Goal: Browse casually: Explore the website without a specific task or goal

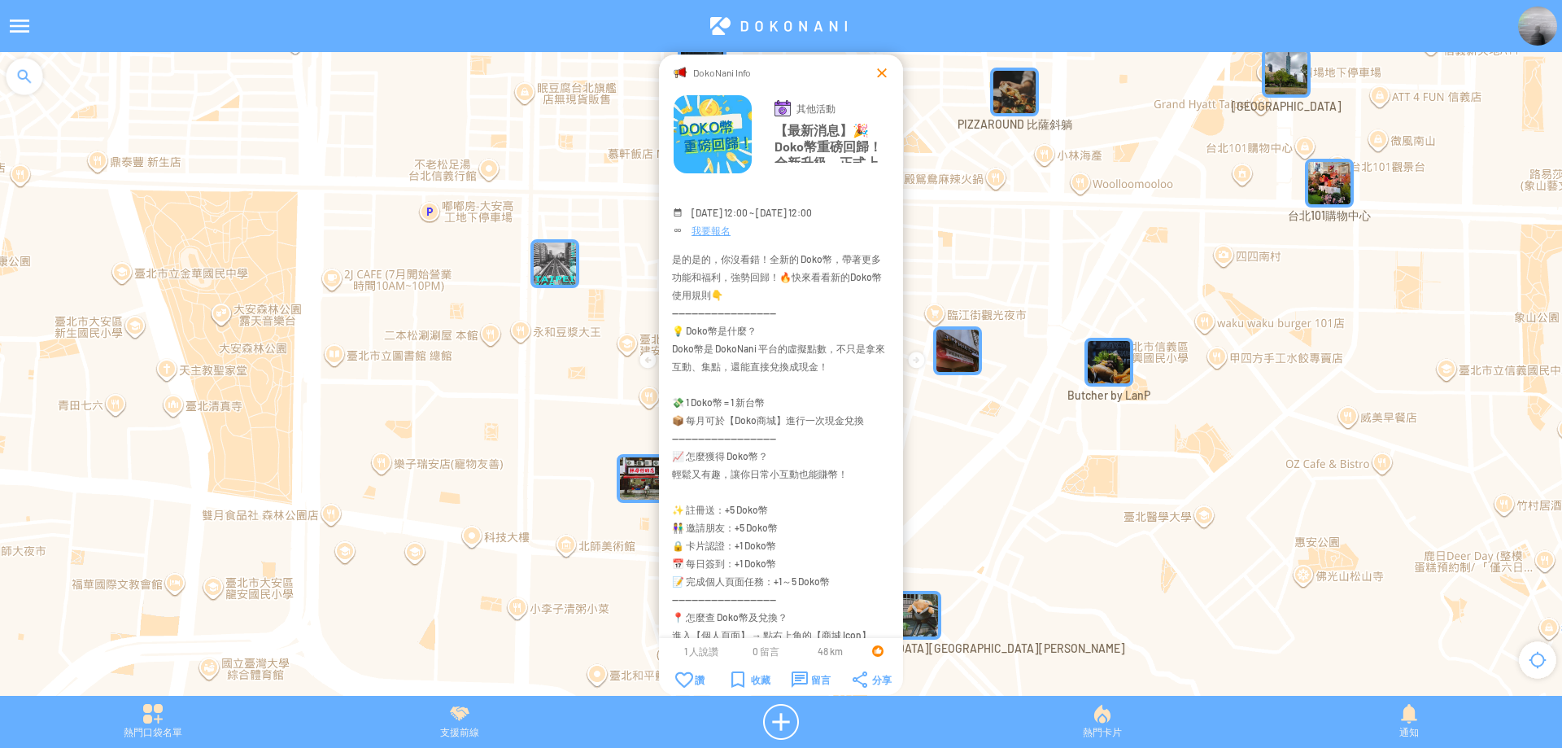
click at [884, 76] on div at bounding box center [882, 72] width 16 height 16
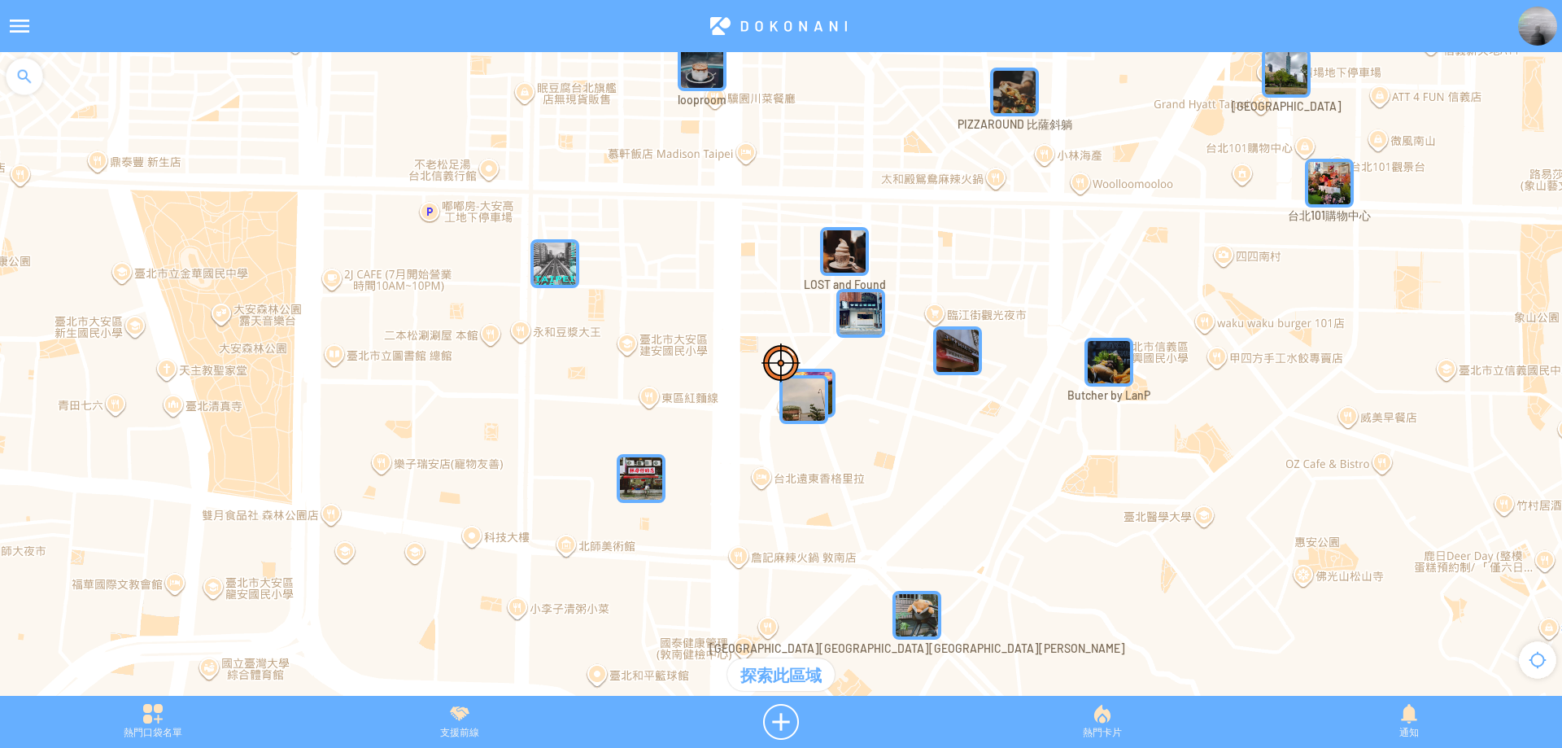
click at [15, 69] on div at bounding box center [24, 76] width 49 height 49
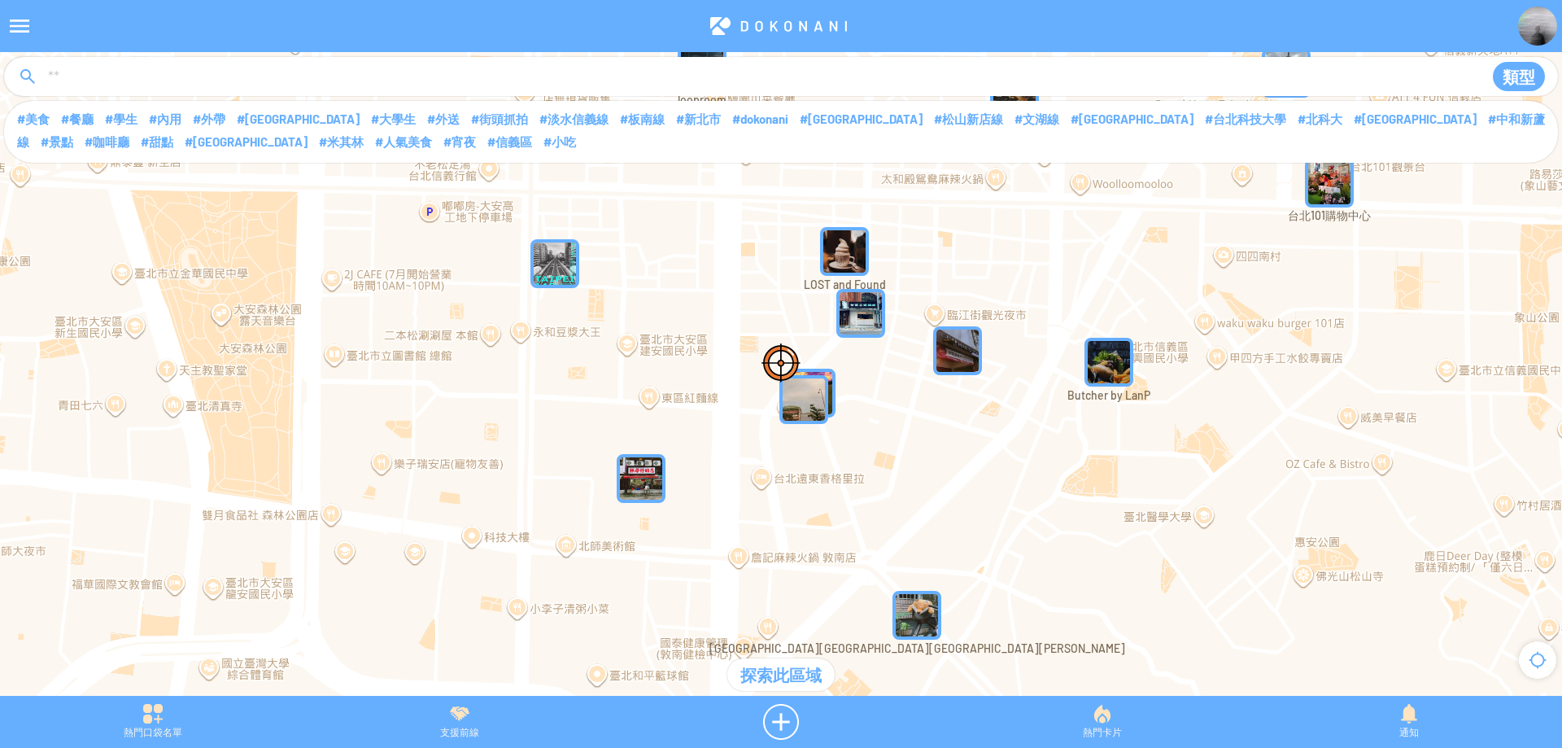
click at [74, 81] on input at bounding box center [756, 77] width 1421 height 31
type input "****"
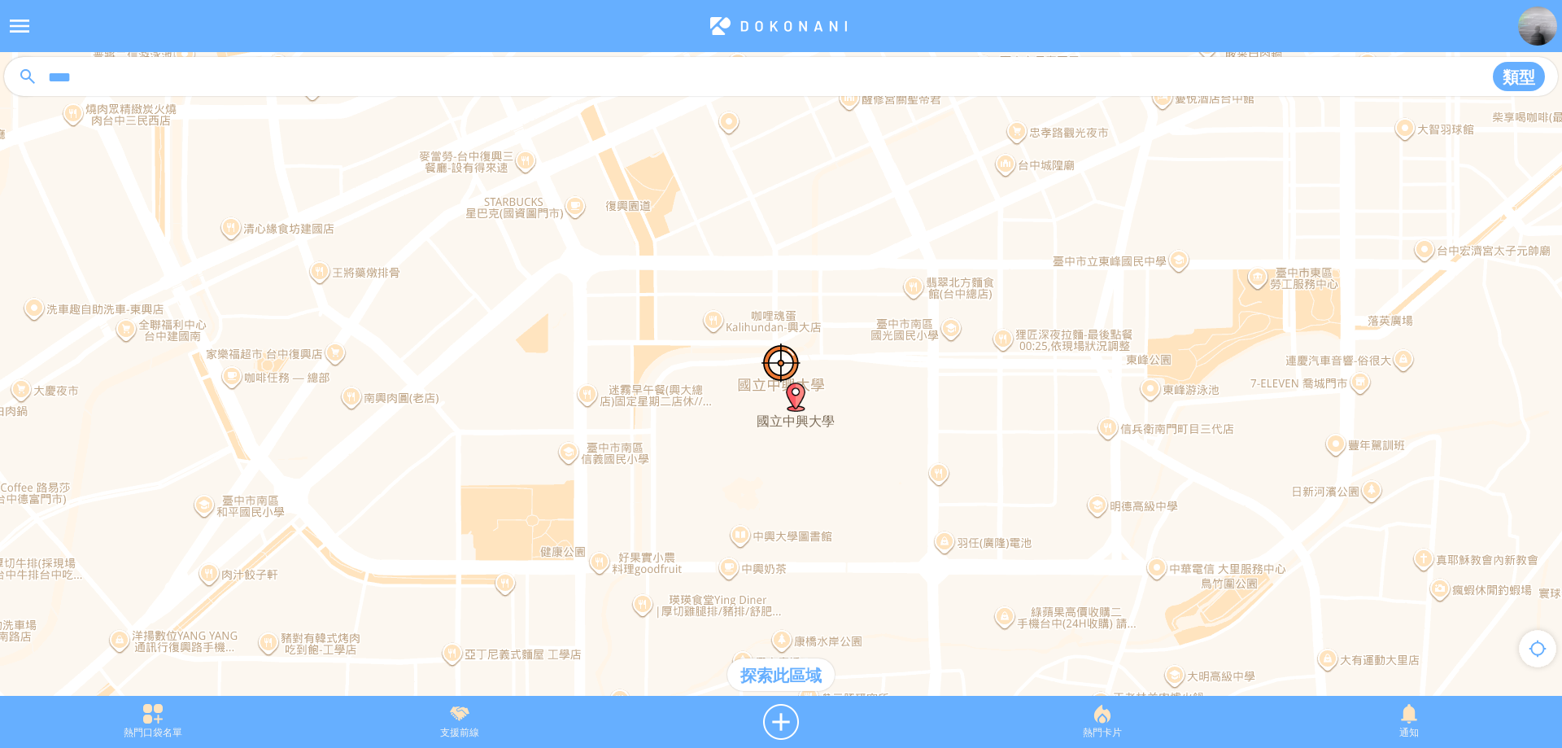
click at [791, 681] on div "探索此區域" at bounding box center [780, 674] width 107 height 33
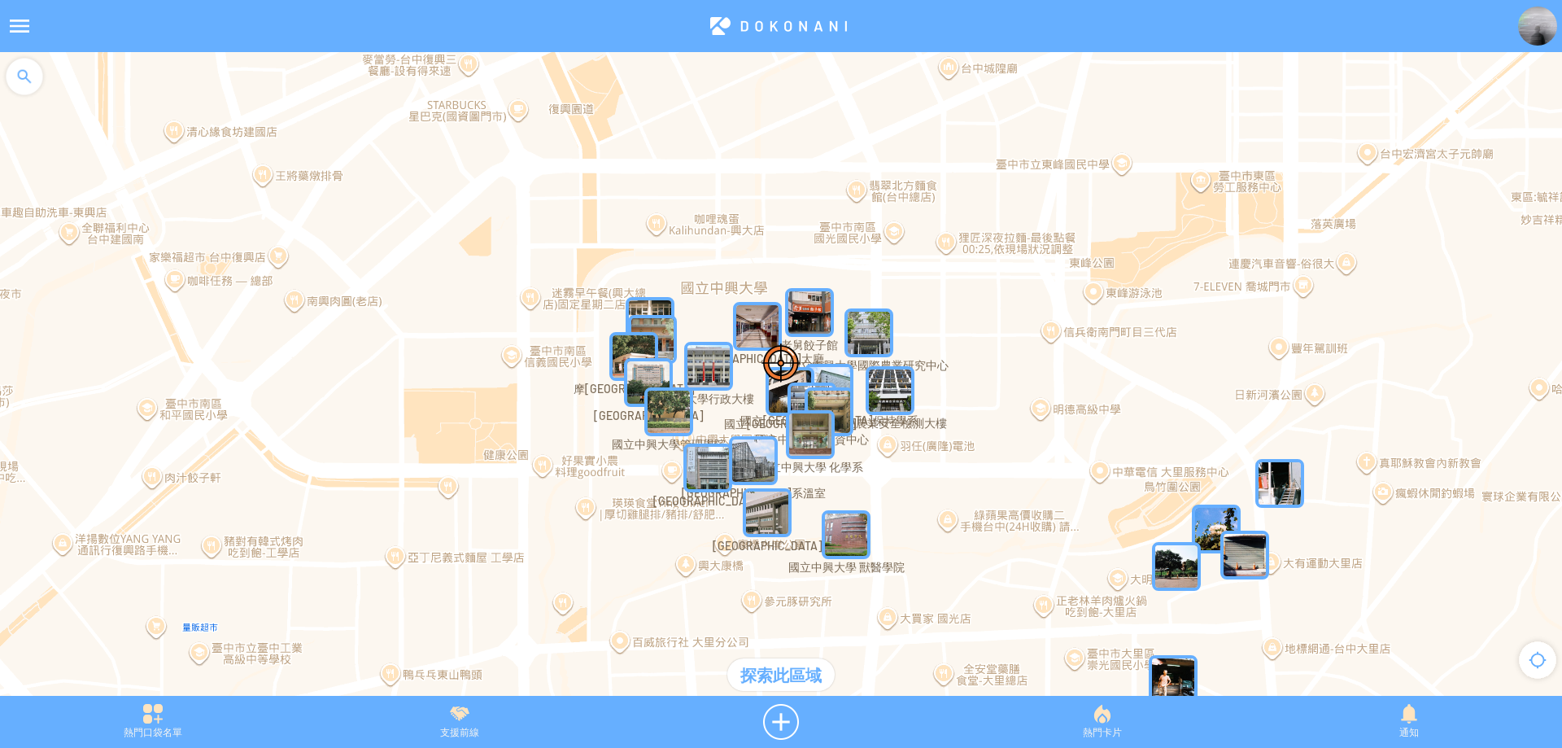
drag, startPoint x: 785, startPoint y: 268, endPoint x: 728, endPoint y: 169, distance: 113.7
click at [728, 169] on div at bounding box center [781, 382] width 1562 height 660
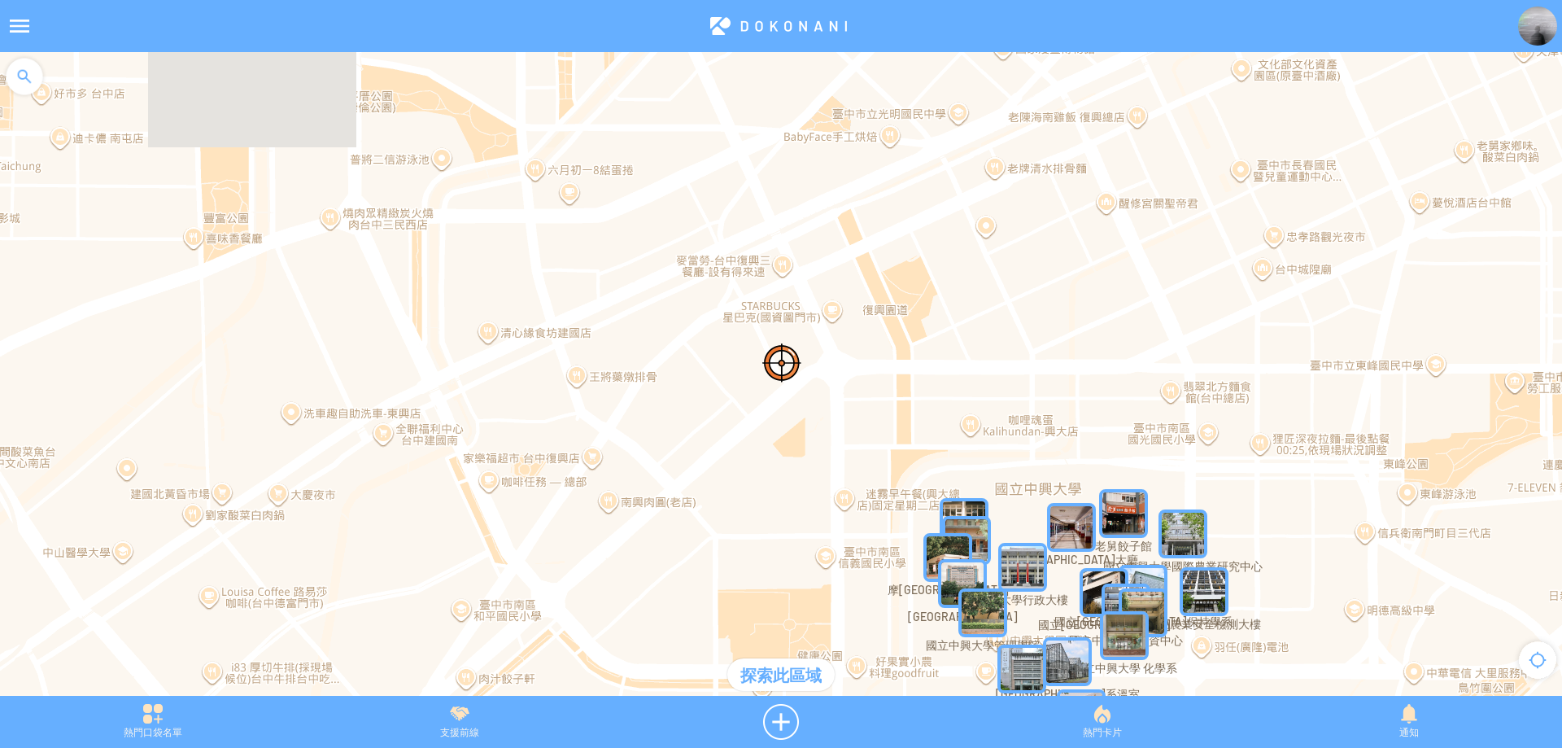
drag, startPoint x: 565, startPoint y: 245, endPoint x: 887, endPoint y: 447, distance: 379.9
click at [887, 447] on div at bounding box center [781, 382] width 1562 height 660
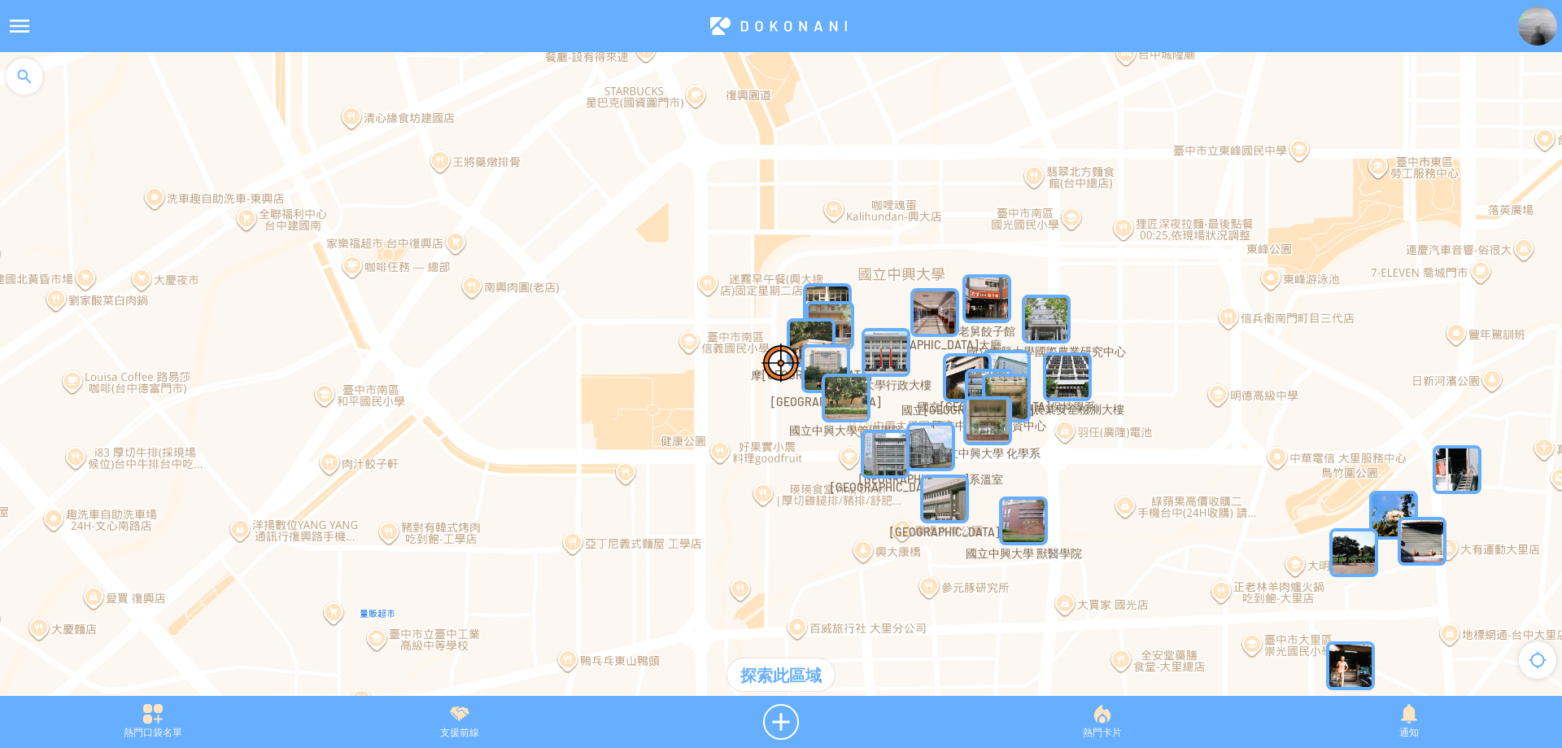
drag, startPoint x: 882, startPoint y: 391, endPoint x: 756, endPoint y: 208, distance: 222.3
click at [756, 208] on div at bounding box center [781, 382] width 1562 height 660
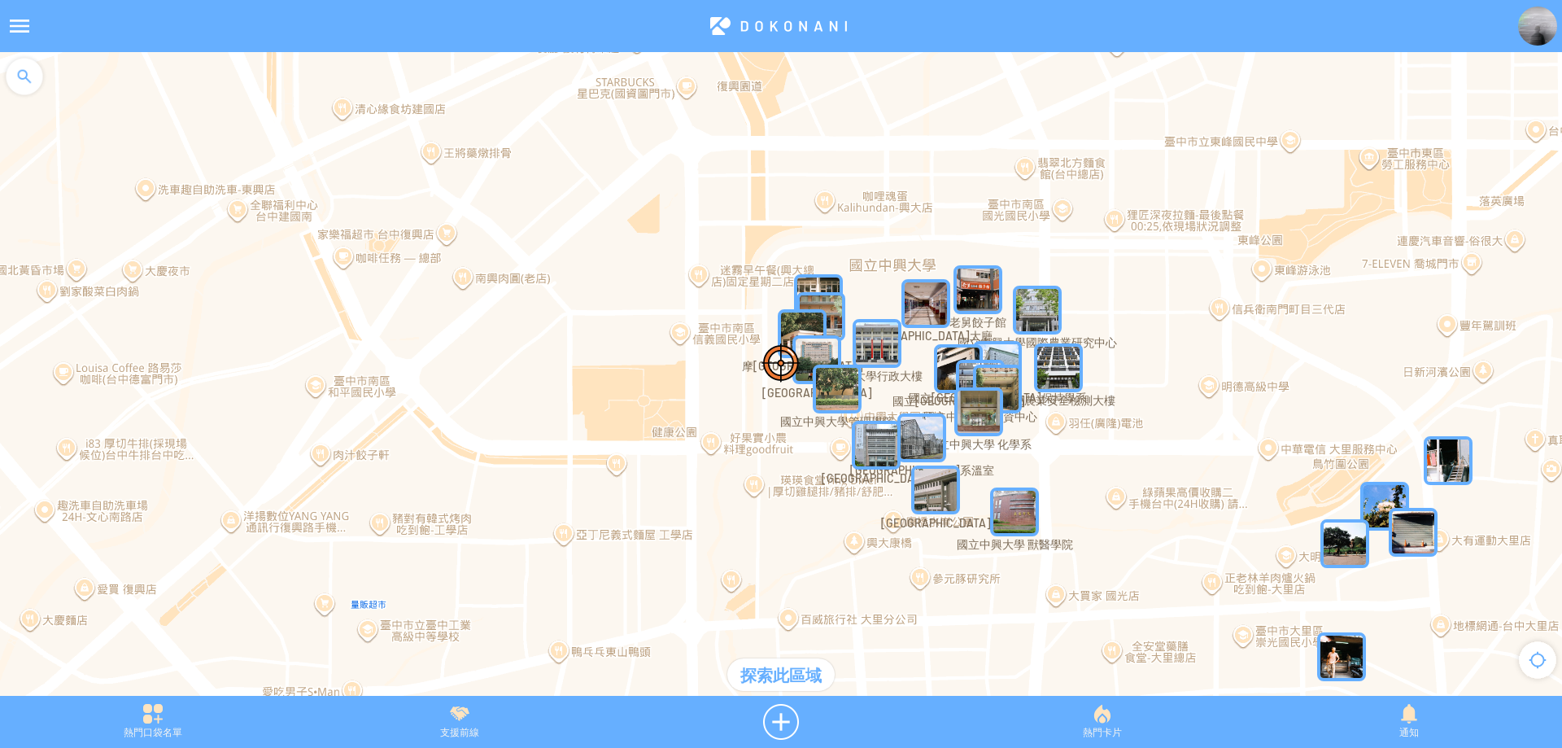
click at [879, 334] on img "XqSYjPVNik5MapIcon" at bounding box center [877, 343] width 49 height 49
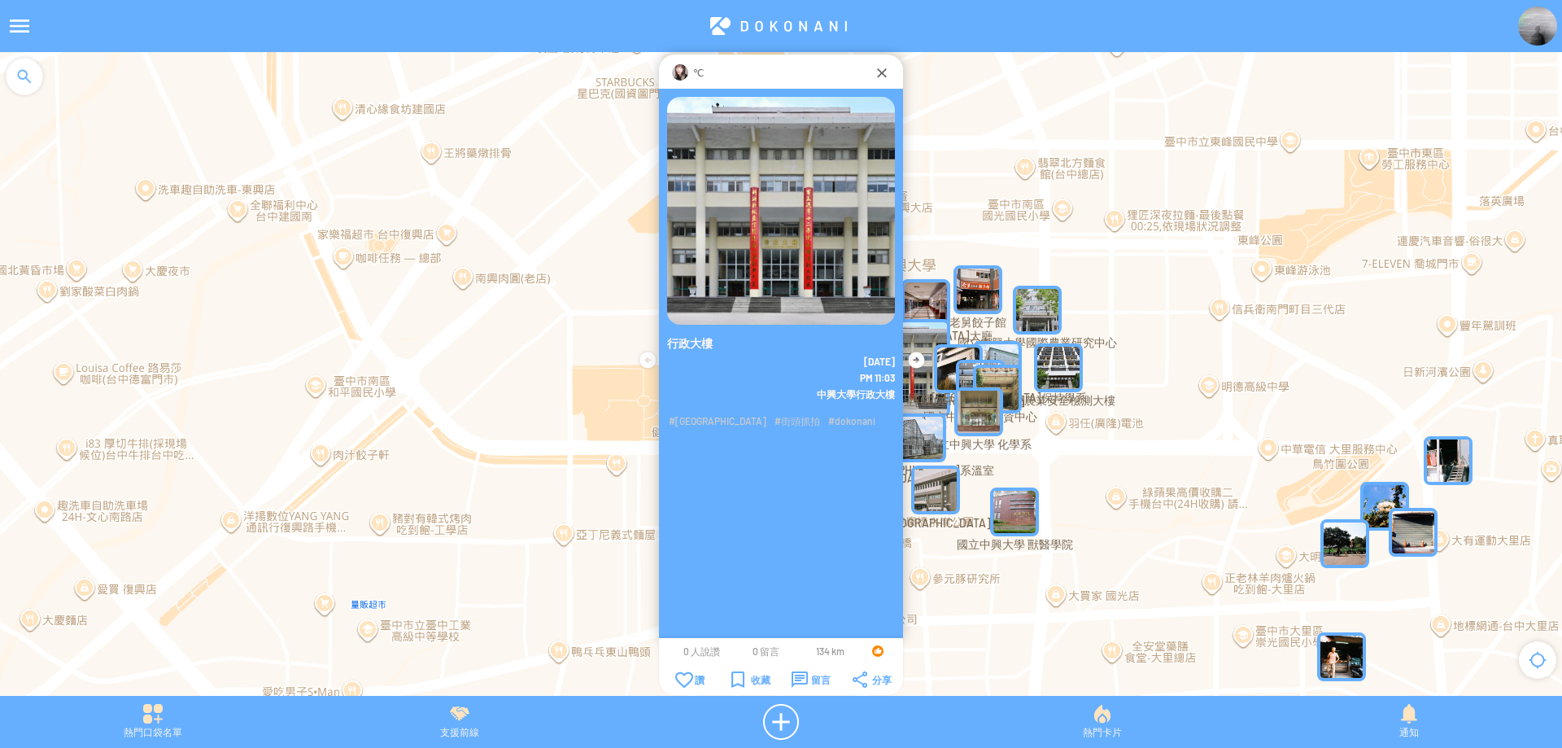
click at [692, 72] on div "℃" at bounding box center [780, 72] width 185 height 16
click at [681, 72] on img at bounding box center [680, 72] width 16 height 16
click at [1529, 25] on img at bounding box center [1537, 26] width 39 height 39
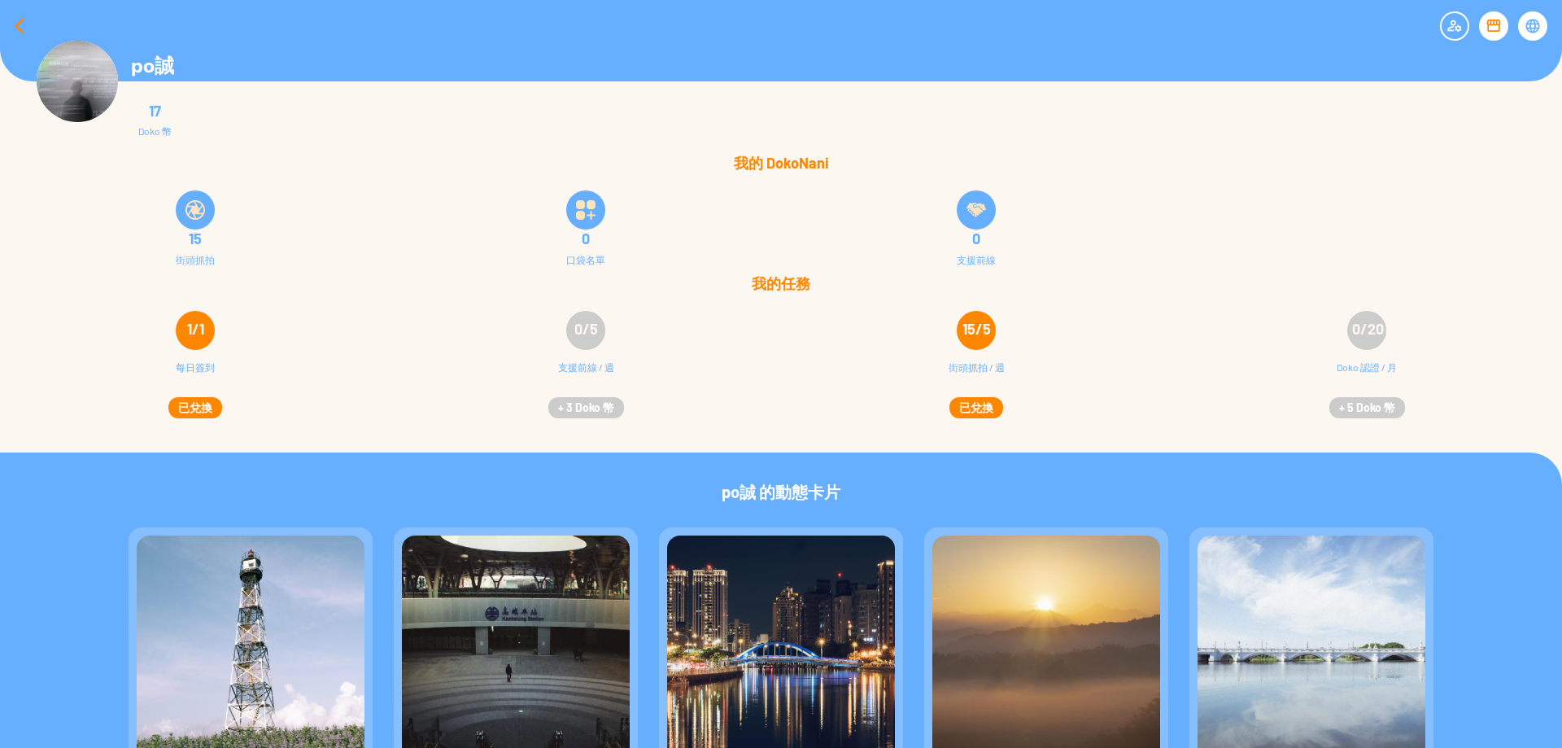
click at [22, 27] on div at bounding box center [19, 26] width 39 height 39
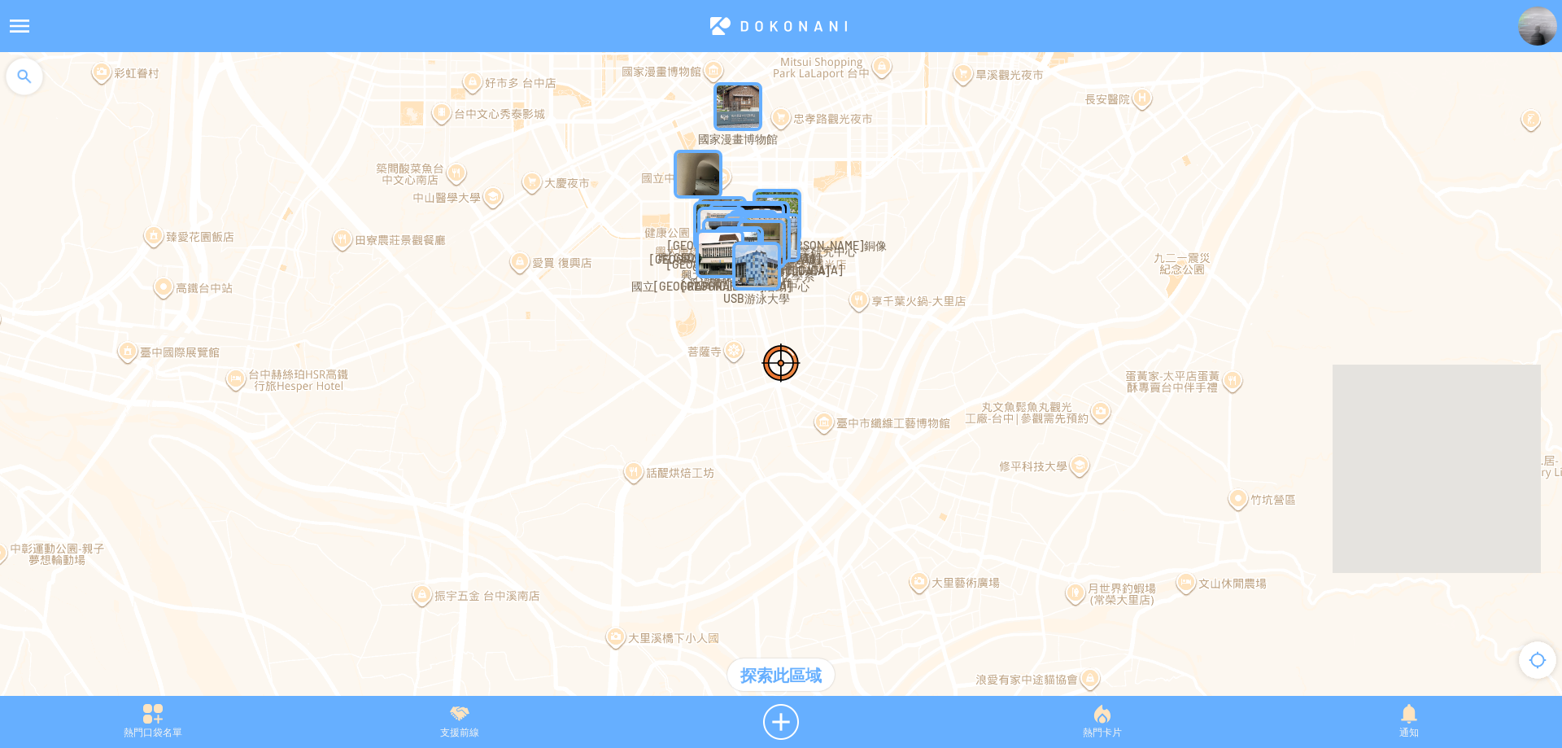
click at [723, 113] on img "unAZVpWSeaCMapIcon" at bounding box center [738, 106] width 49 height 49
click at [723, 113] on img "unAZVpWSeaCMapIcon" at bounding box center [763, 131] width 98 height 98
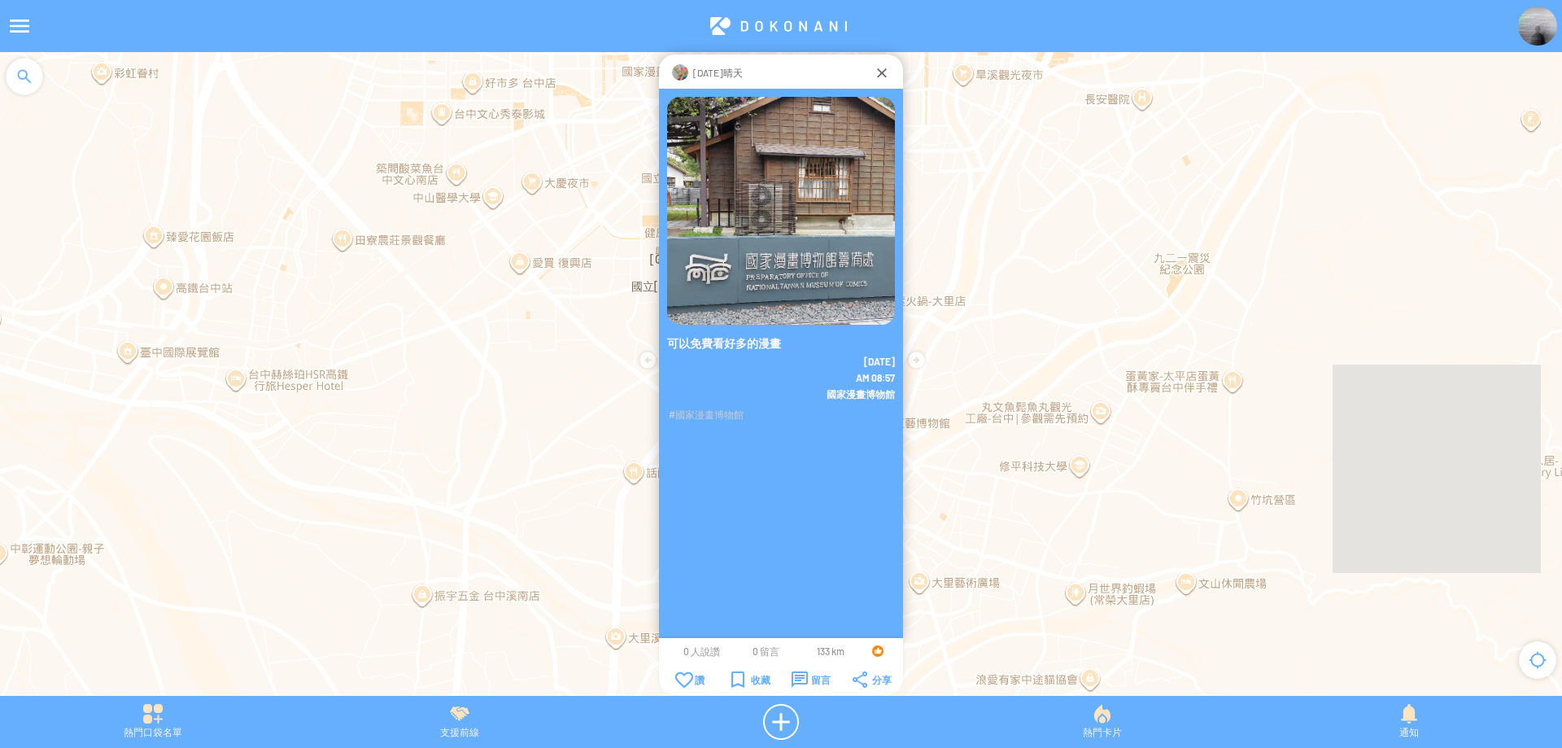
click at [758, 447] on div "可以免費看好多的漫畫 2025-5-29 AM 08:57" at bounding box center [781, 380] width 244 height 583
click at [797, 146] on img at bounding box center [781, 211] width 228 height 228
click at [834, 226] on img at bounding box center [781, 211] width 228 height 228
click at [777, 117] on img at bounding box center [781, 211] width 228 height 228
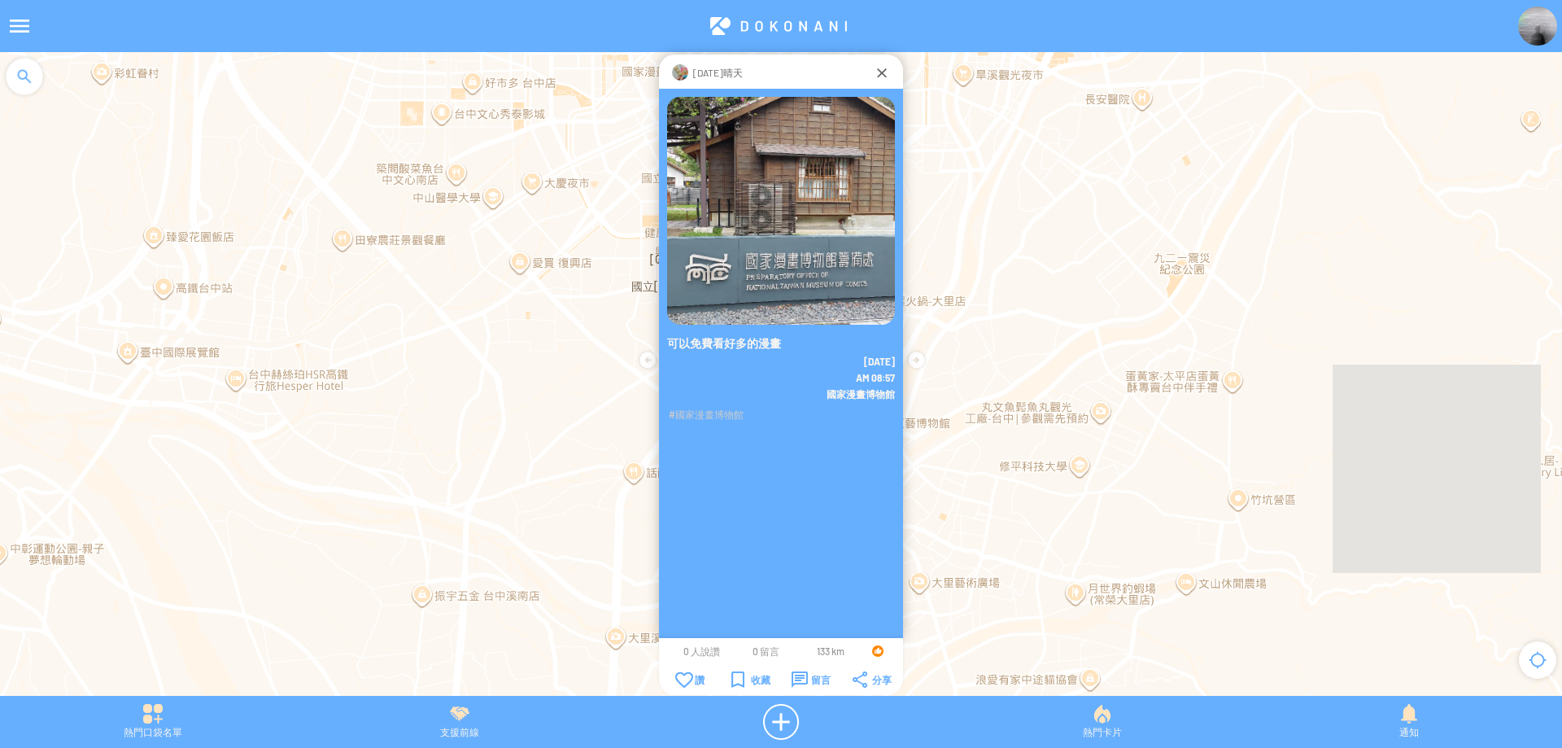
click at [749, 110] on img at bounding box center [781, 211] width 228 height 228
click at [529, 340] on div at bounding box center [781, 382] width 1562 height 660
click at [714, 181] on img at bounding box center [781, 211] width 228 height 228
click at [702, 74] on p "Sunday晴天" at bounding box center [718, 72] width 50 height 16
click at [868, 73] on div "Sunday晴天" at bounding box center [780, 72] width 185 height 16
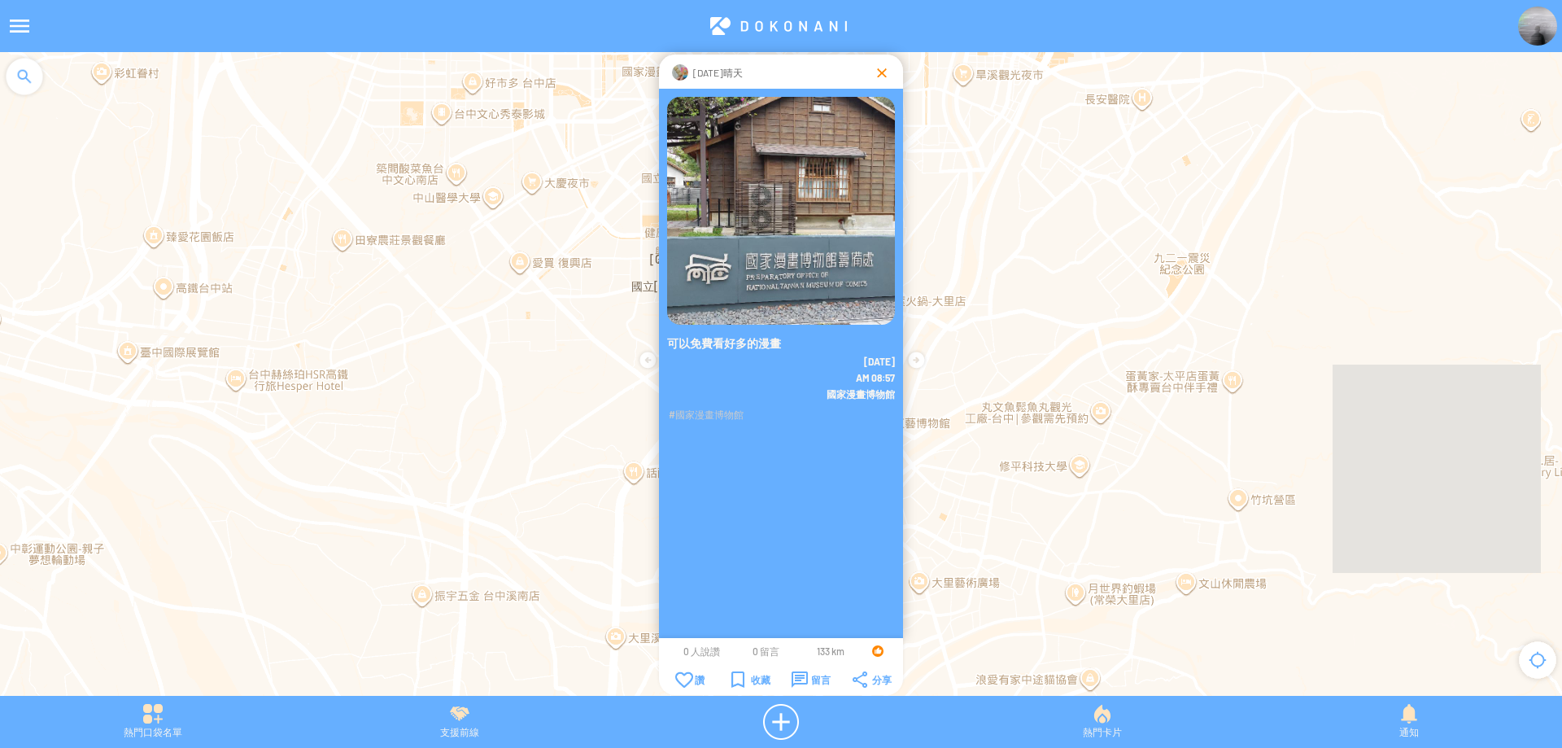
click at [882, 74] on div at bounding box center [882, 72] width 16 height 16
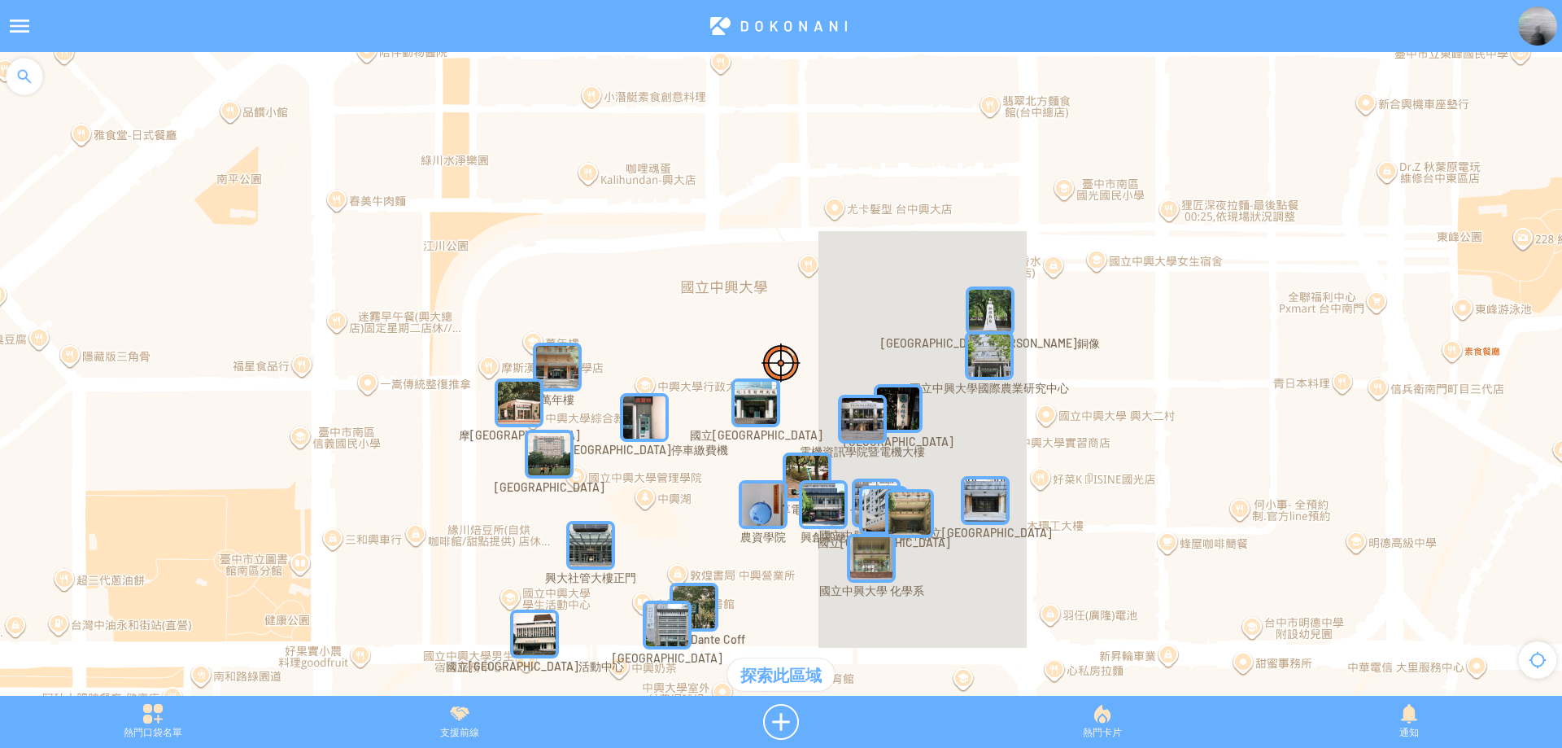
click at [755, 509] on img "dGq8kPyrUFcMapIcon" at bounding box center [763, 504] width 49 height 49
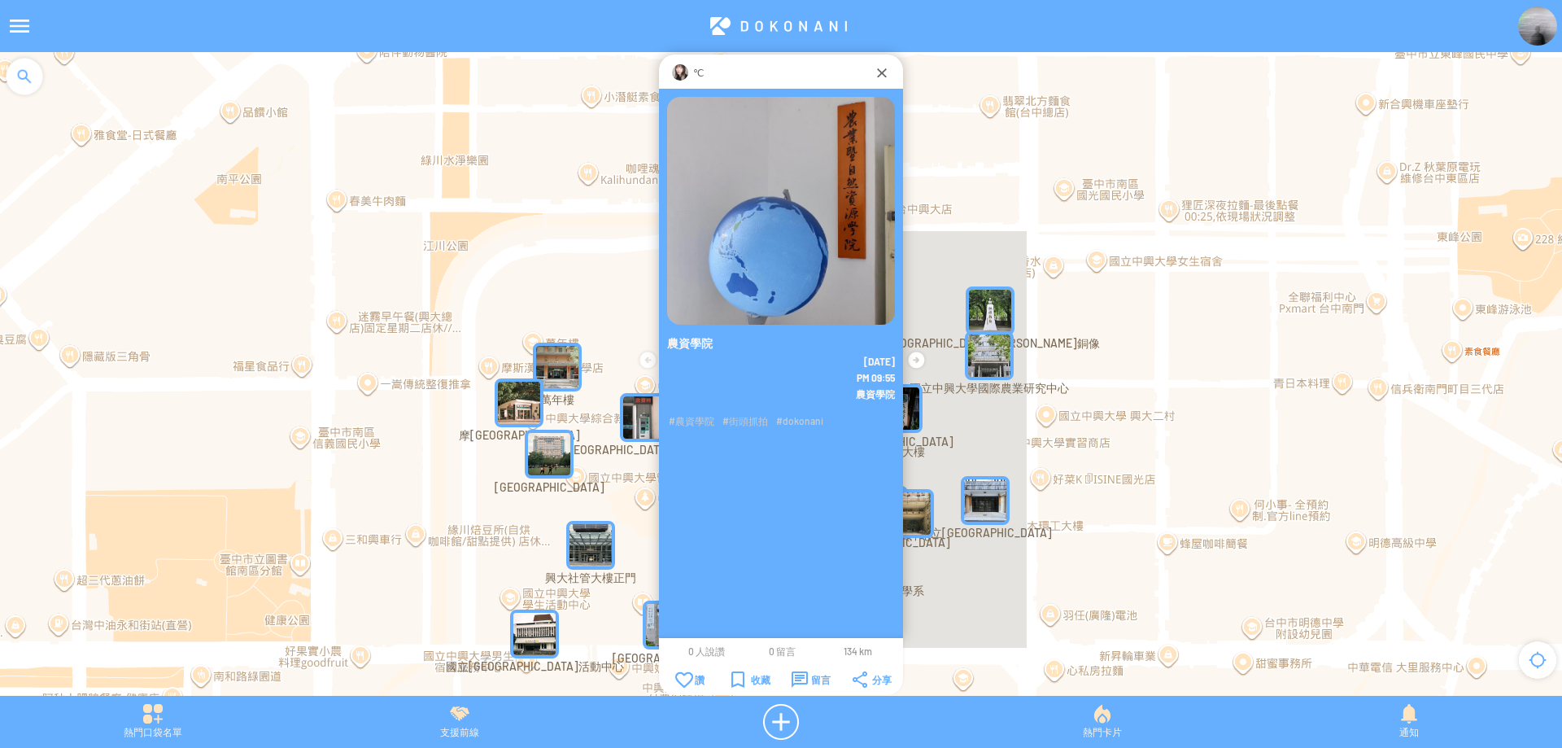
click at [788, 415] on span "#dokonani" at bounding box center [799, 420] width 47 height 11
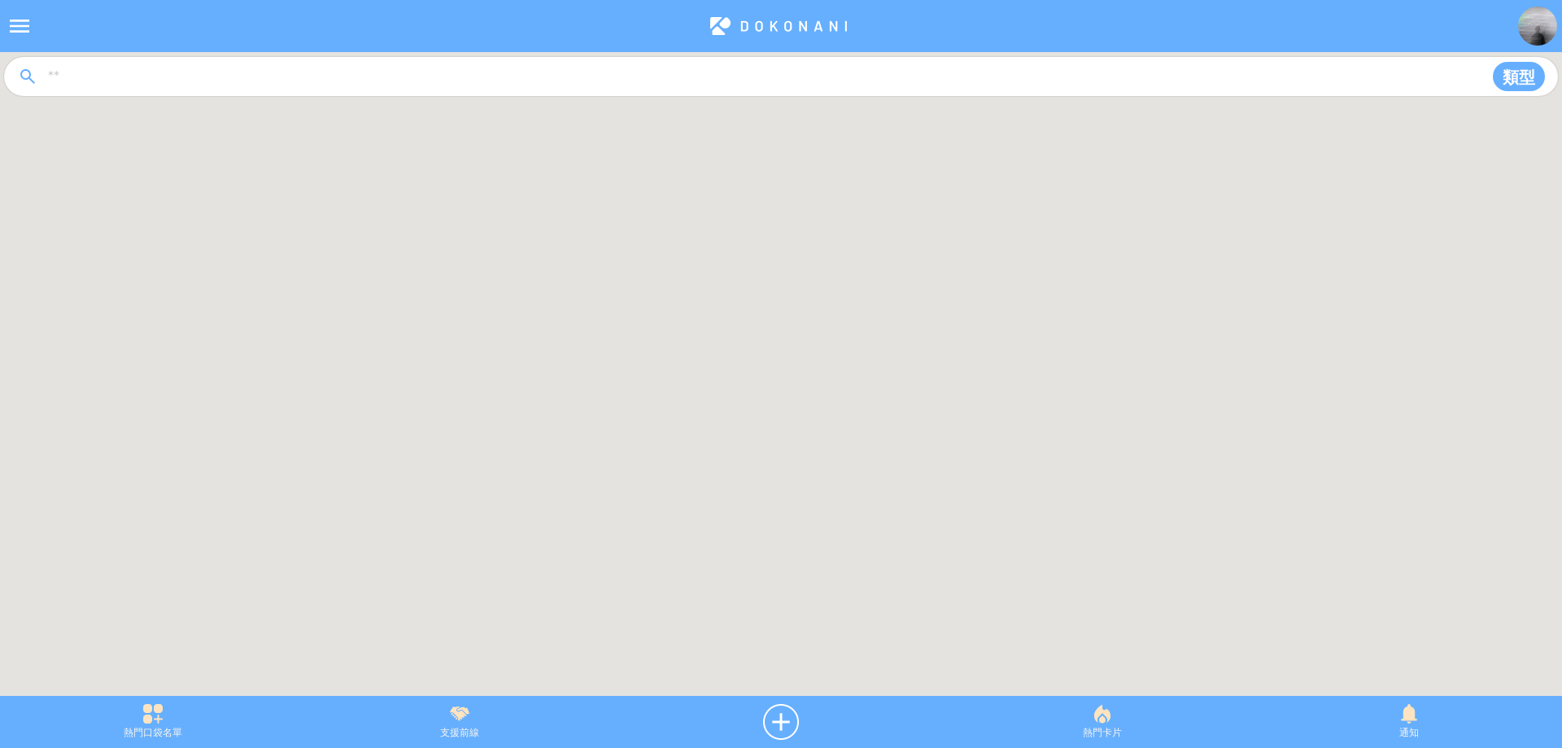
click at [641, 420] on div at bounding box center [781, 382] width 1562 height 660
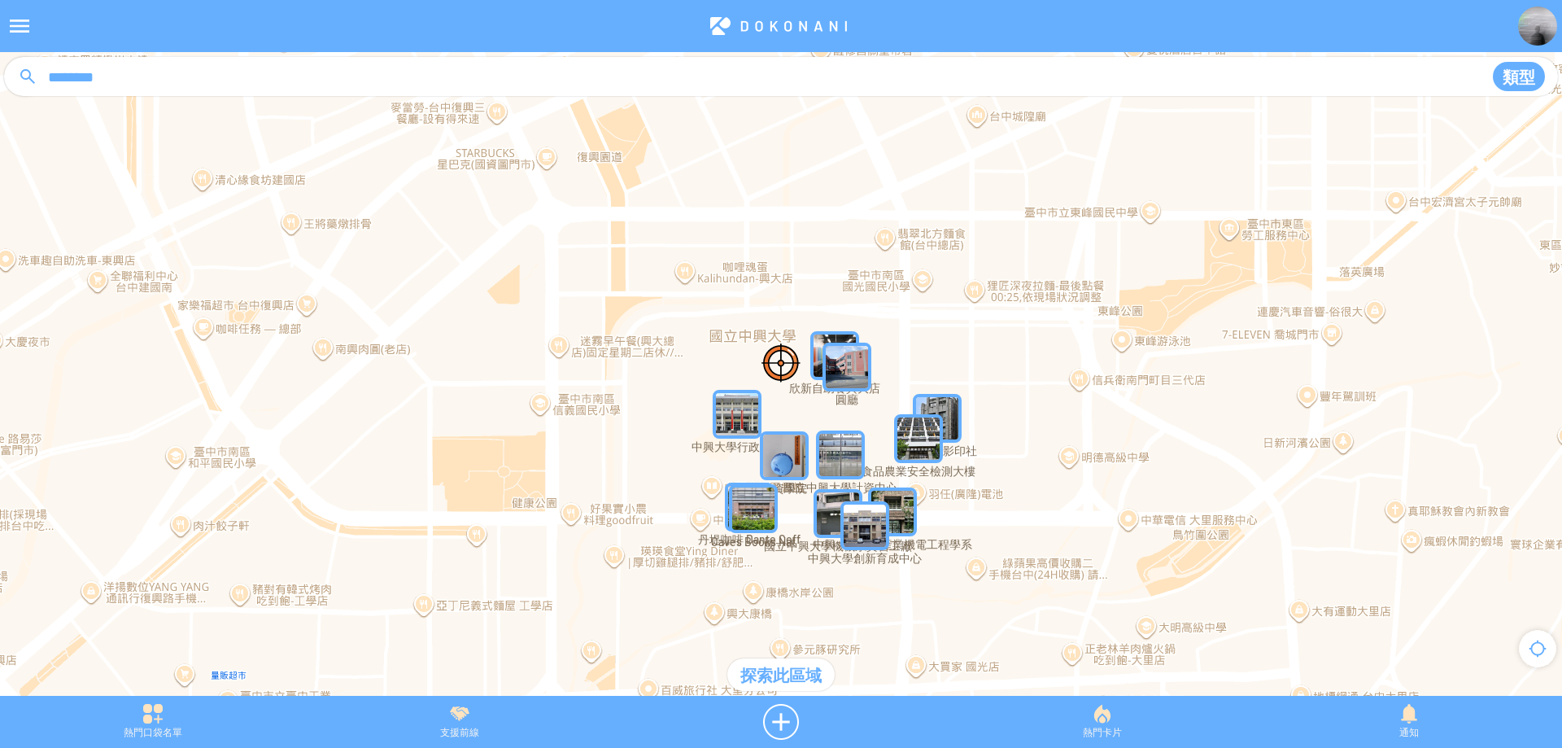
click at [738, 422] on img "XqSYjPVNik5MapIcon" at bounding box center [737, 414] width 49 height 49
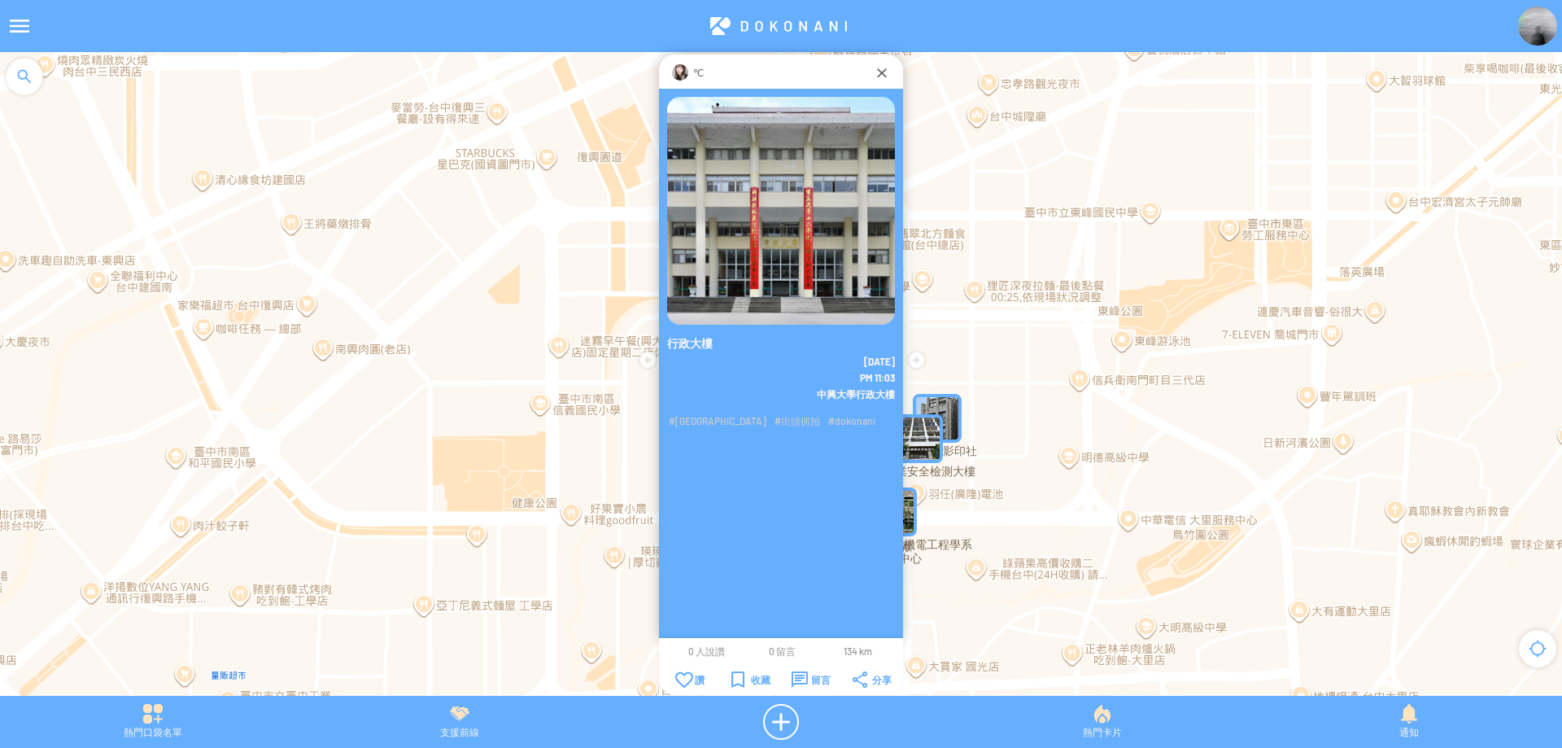
click at [905, 512] on img "Acobl3MpcdlMapIcon" at bounding box center [892, 511] width 49 height 49
click at [921, 519] on img "Acobl3MpcdlMapIcon" at bounding box center [917, 536] width 98 height 98
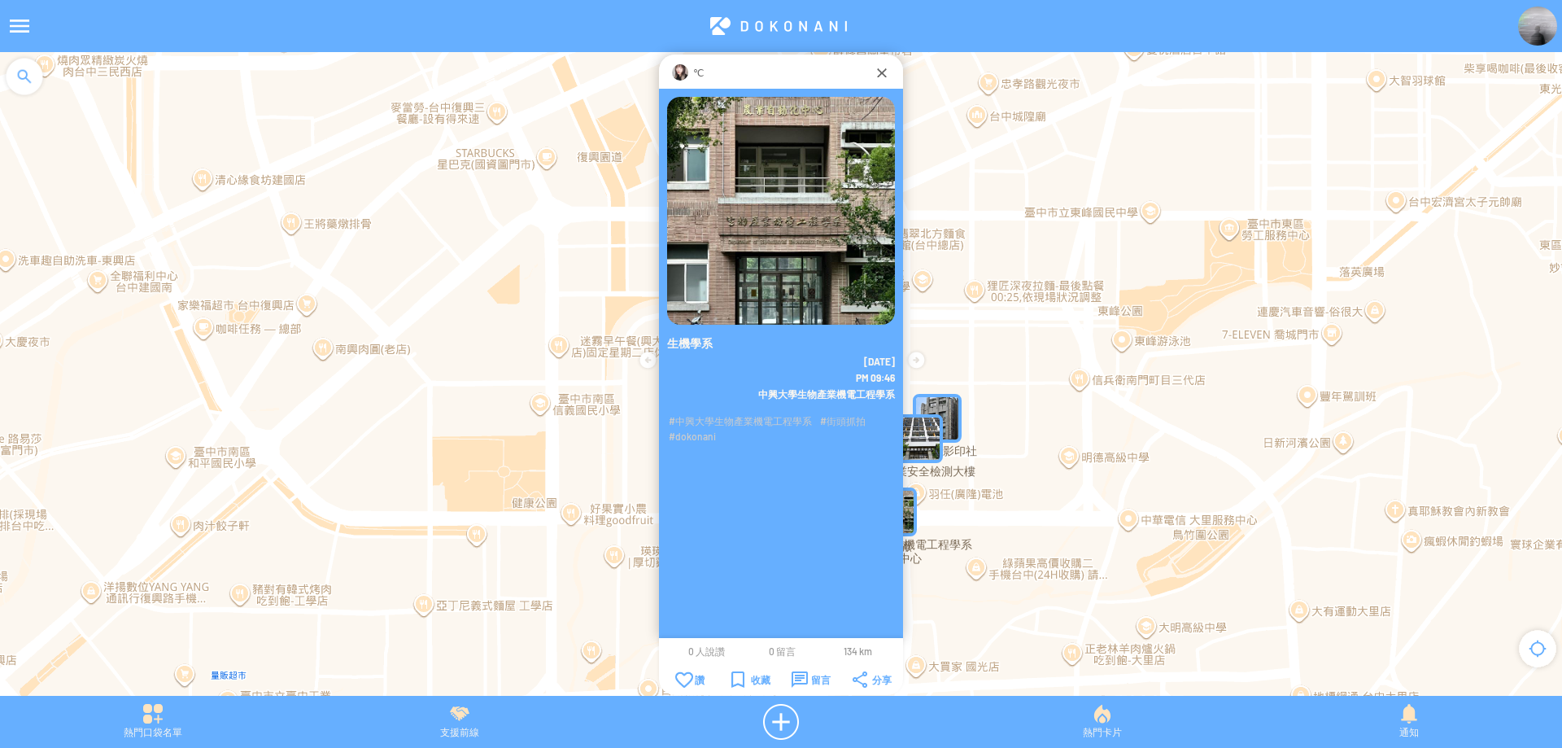
click at [910, 514] on img "Acobl3MpcdlMapIcon" at bounding box center [892, 511] width 49 height 49
click at [949, 405] on img "fw7ydhQDynJMapIcon" at bounding box center [937, 418] width 49 height 49
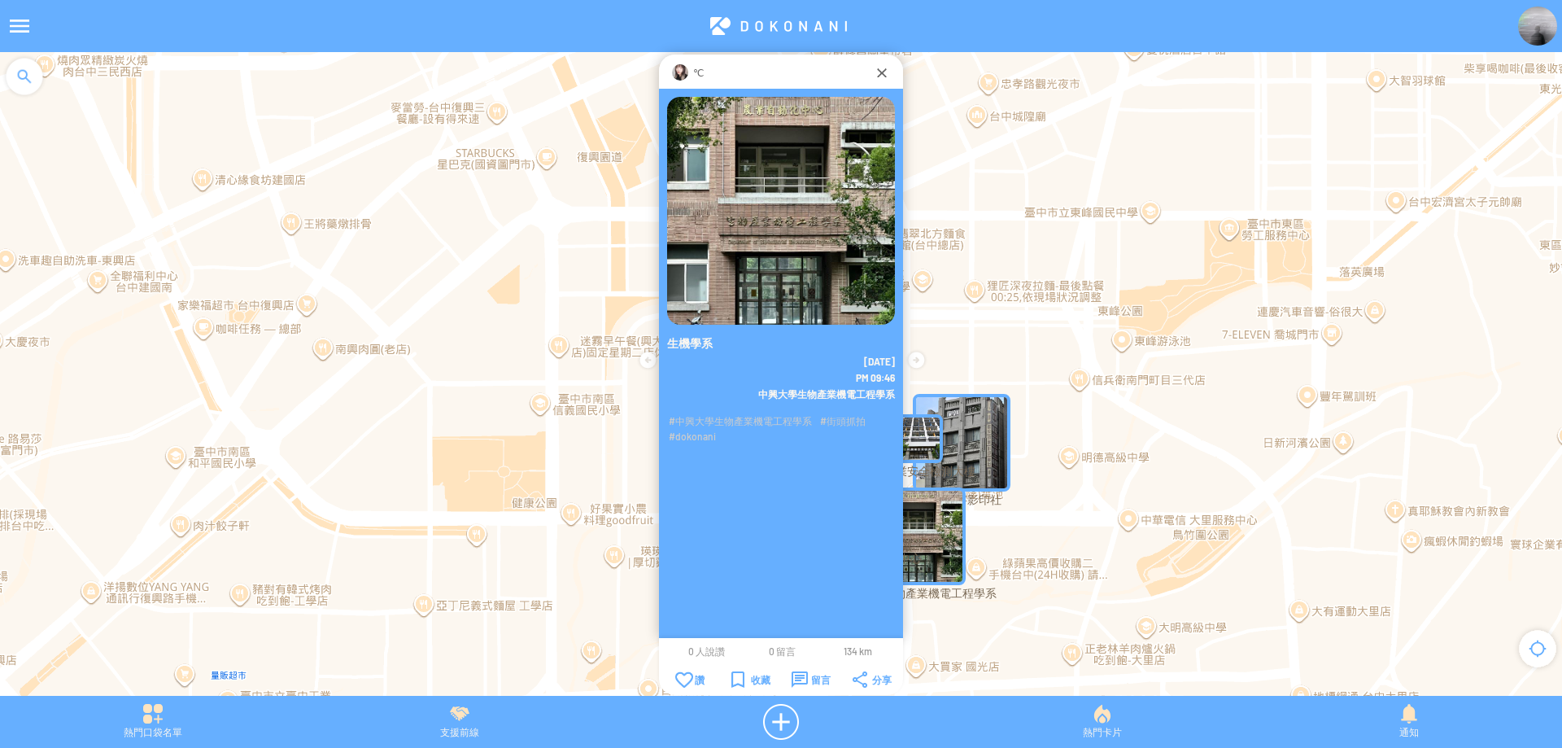
click at [949, 405] on img "fw7ydhQDynJMapIcon" at bounding box center [962, 443] width 98 height 98
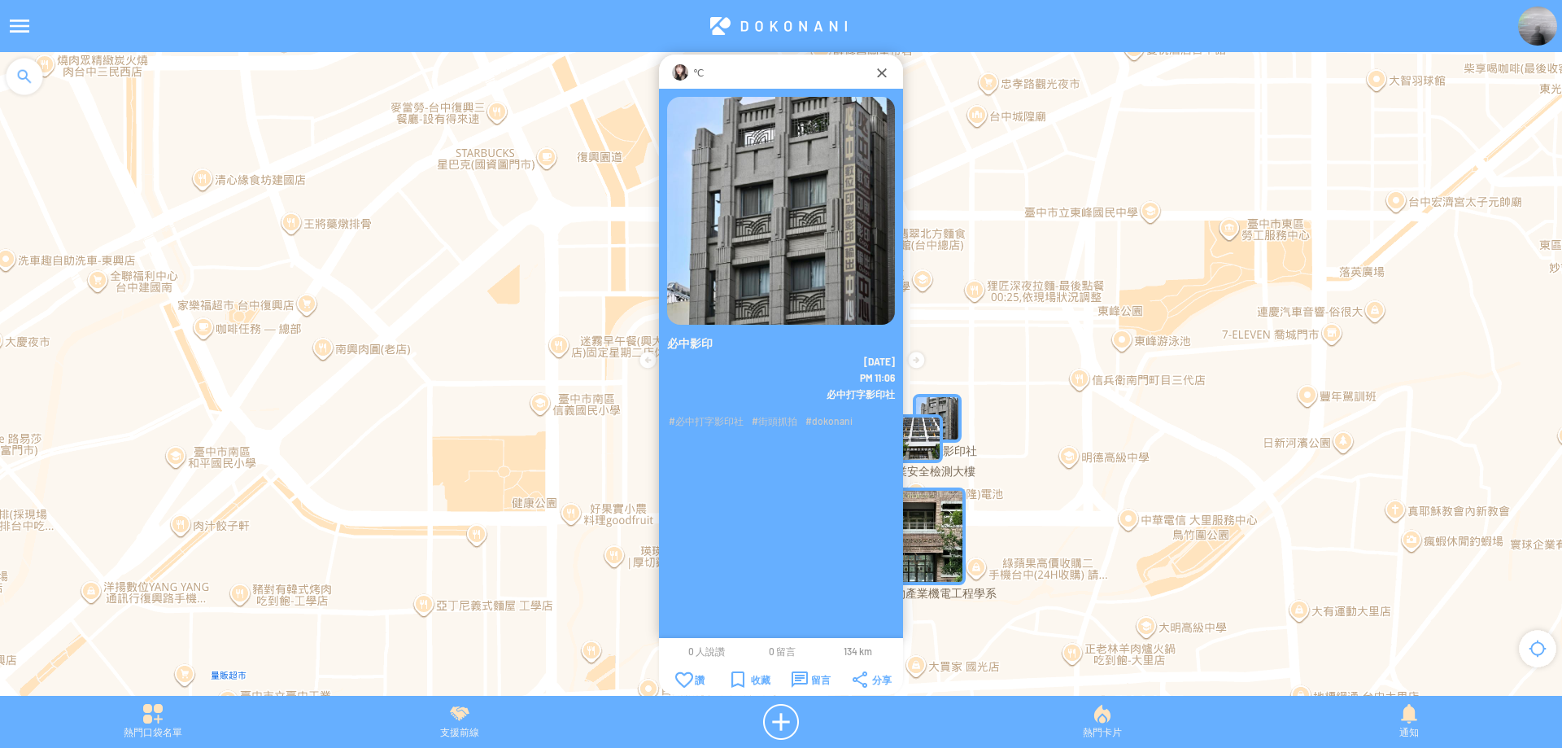
click at [1518, 22] on img at bounding box center [1537, 26] width 39 height 39
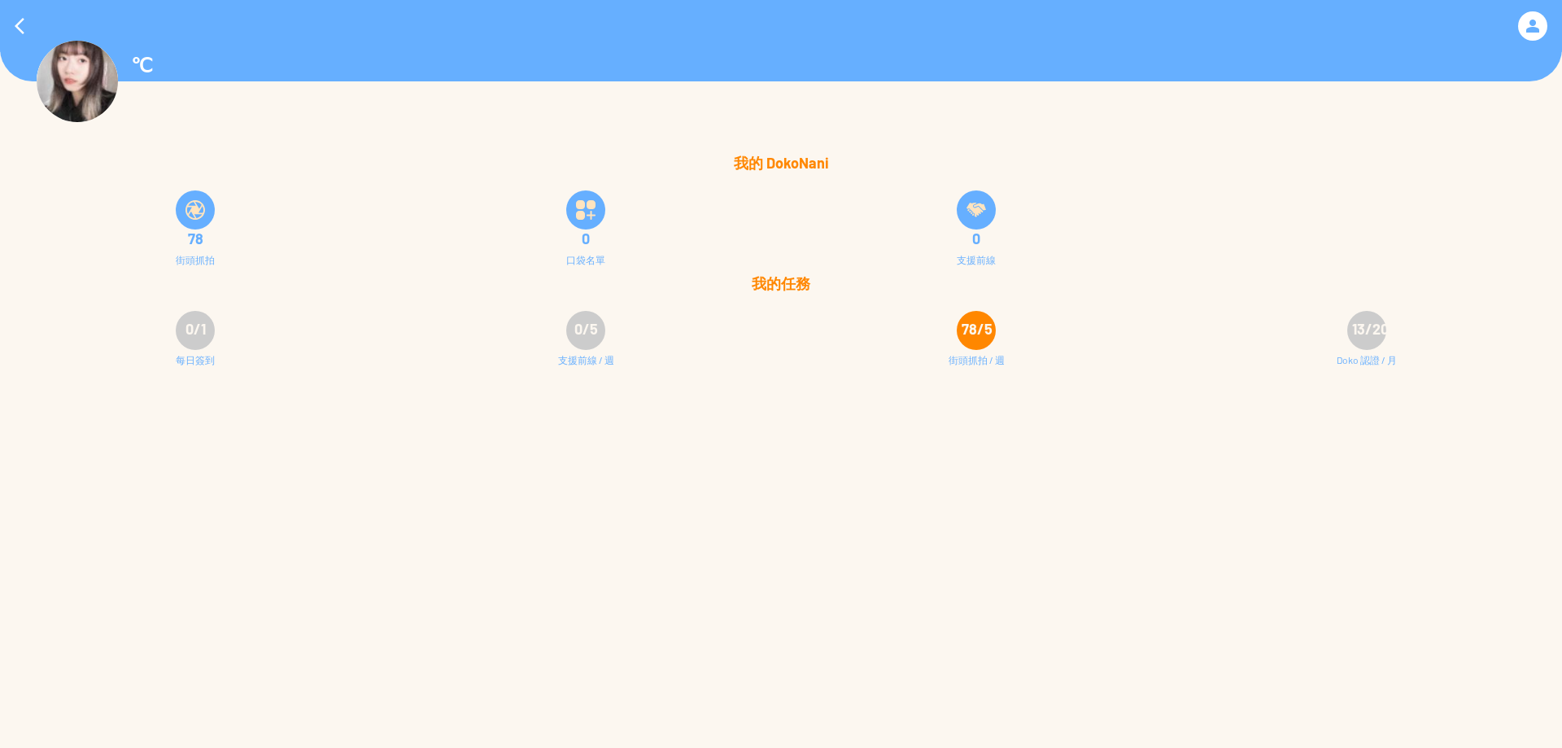
click at [183, 216] on div at bounding box center [195, 209] width 39 height 39
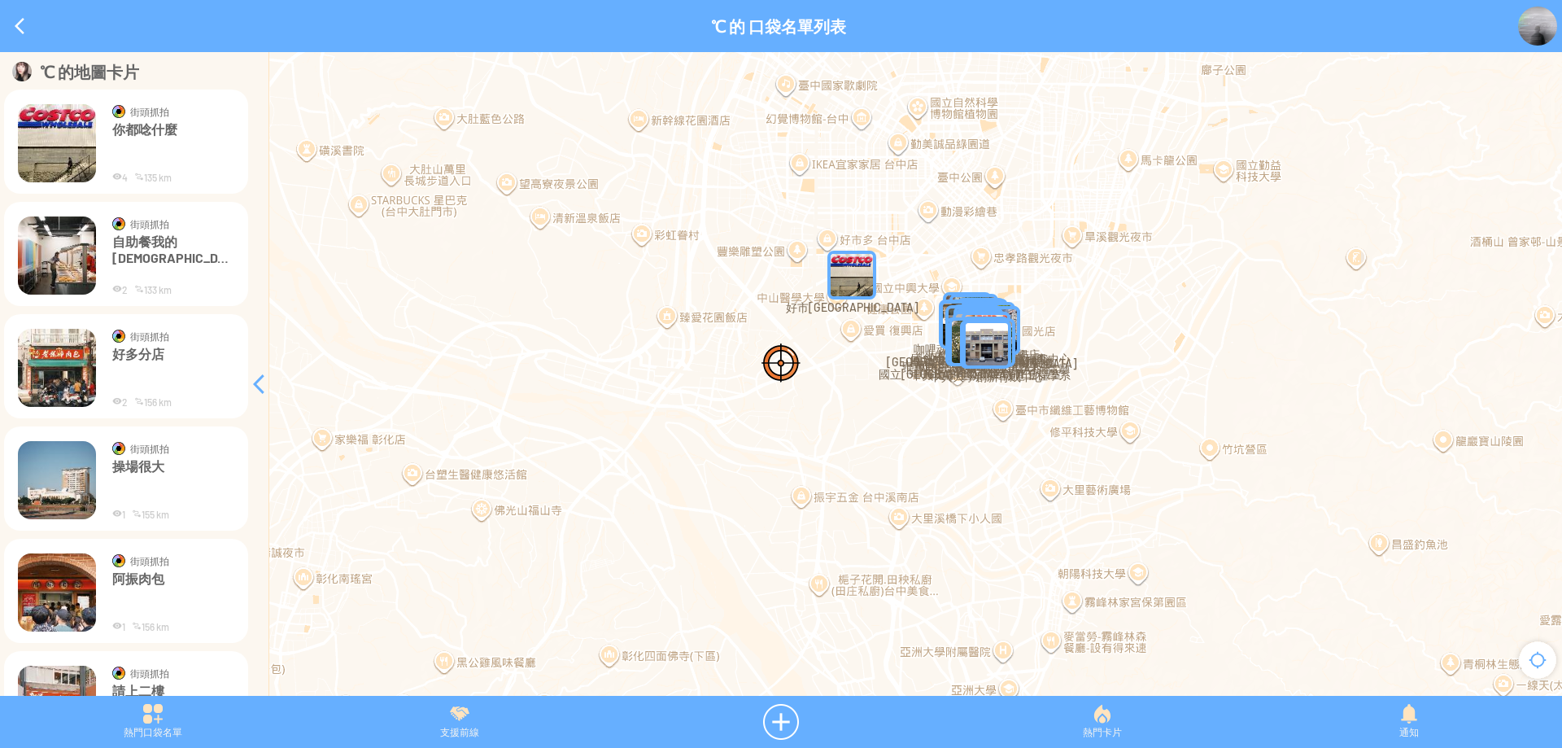
drag, startPoint x: 1070, startPoint y: 320, endPoint x: 677, endPoint y: 399, distance: 401.0
click at [677, 399] on div at bounding box center [781, 382] width 1562 height 660
click at [103, 149] on td at bounding box center [104, 143] width 13 height 80
click at [129, 113] on table "街頭抓拍 你都唸什麼" at bounding box center [126, 143] width 220 height 83
click at [127, 123] on p "你都唸什麼" at bounding box center [173, 145] width 122 height 49
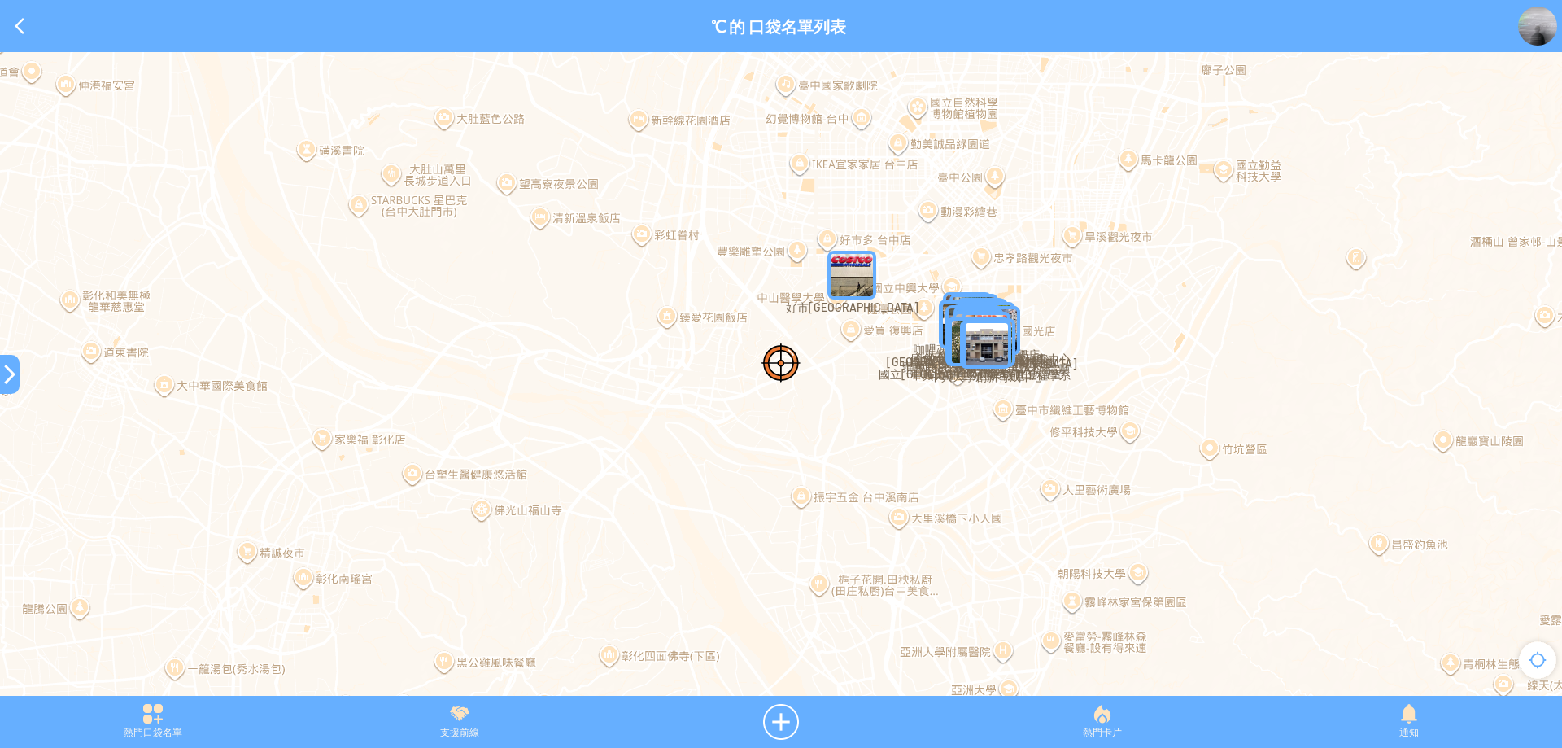
click at [7, 378] on div at bounding box center [10, 374] width 20 height 20
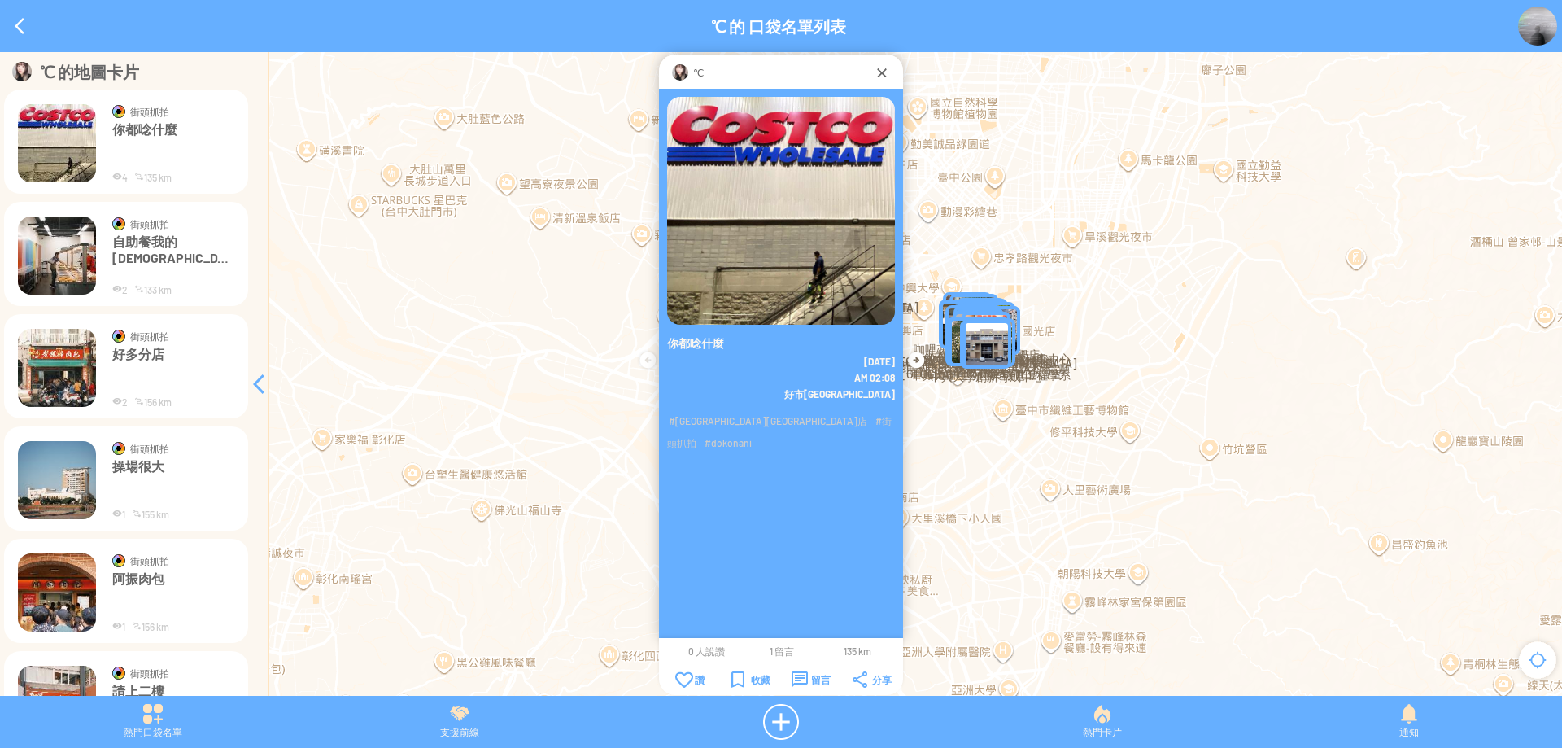
click at [71, 133] on img at bounding box center [57, 143] width 78 height 78
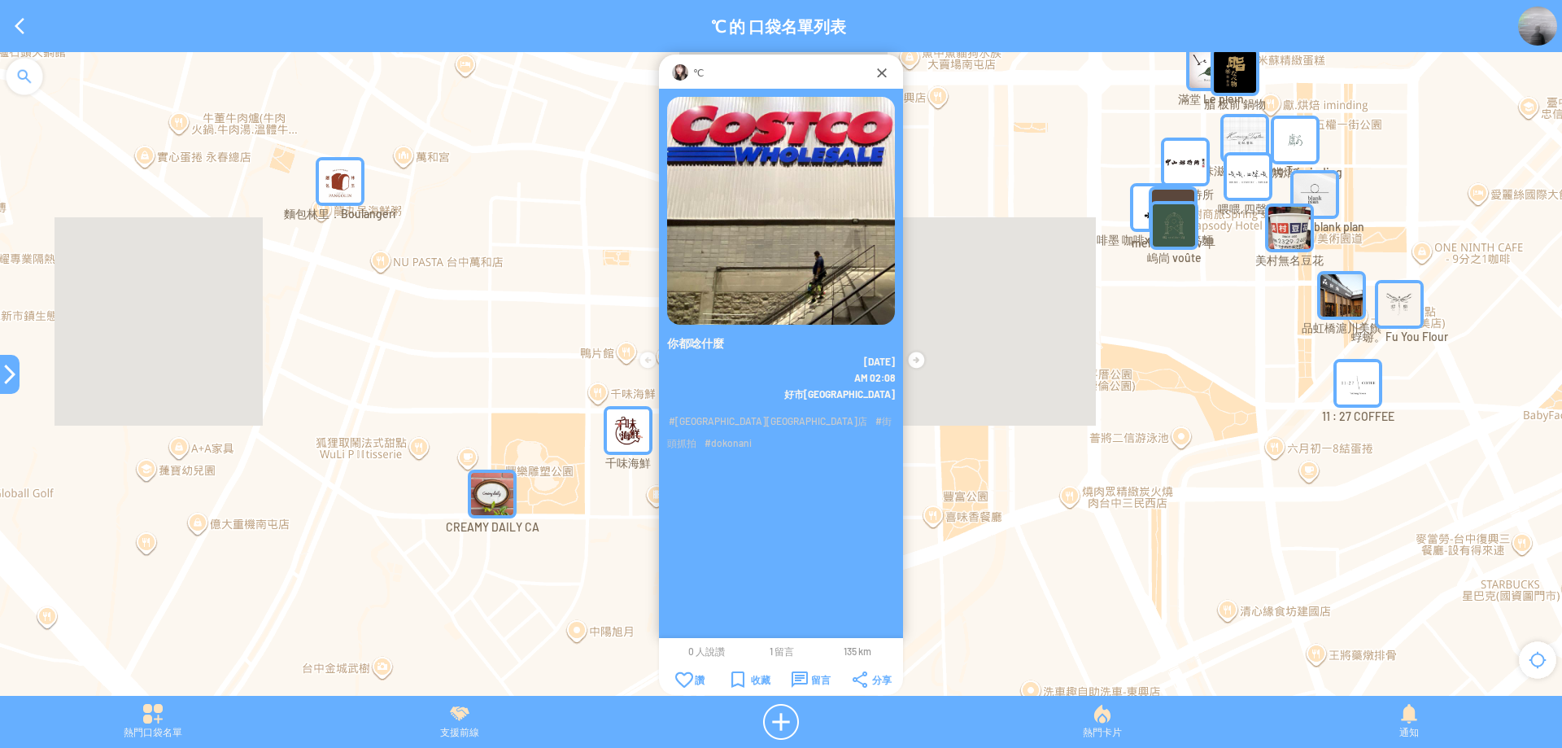
click at [770, 647] on span "1 留言" at bounding box center [782, 650] width 24 height 11
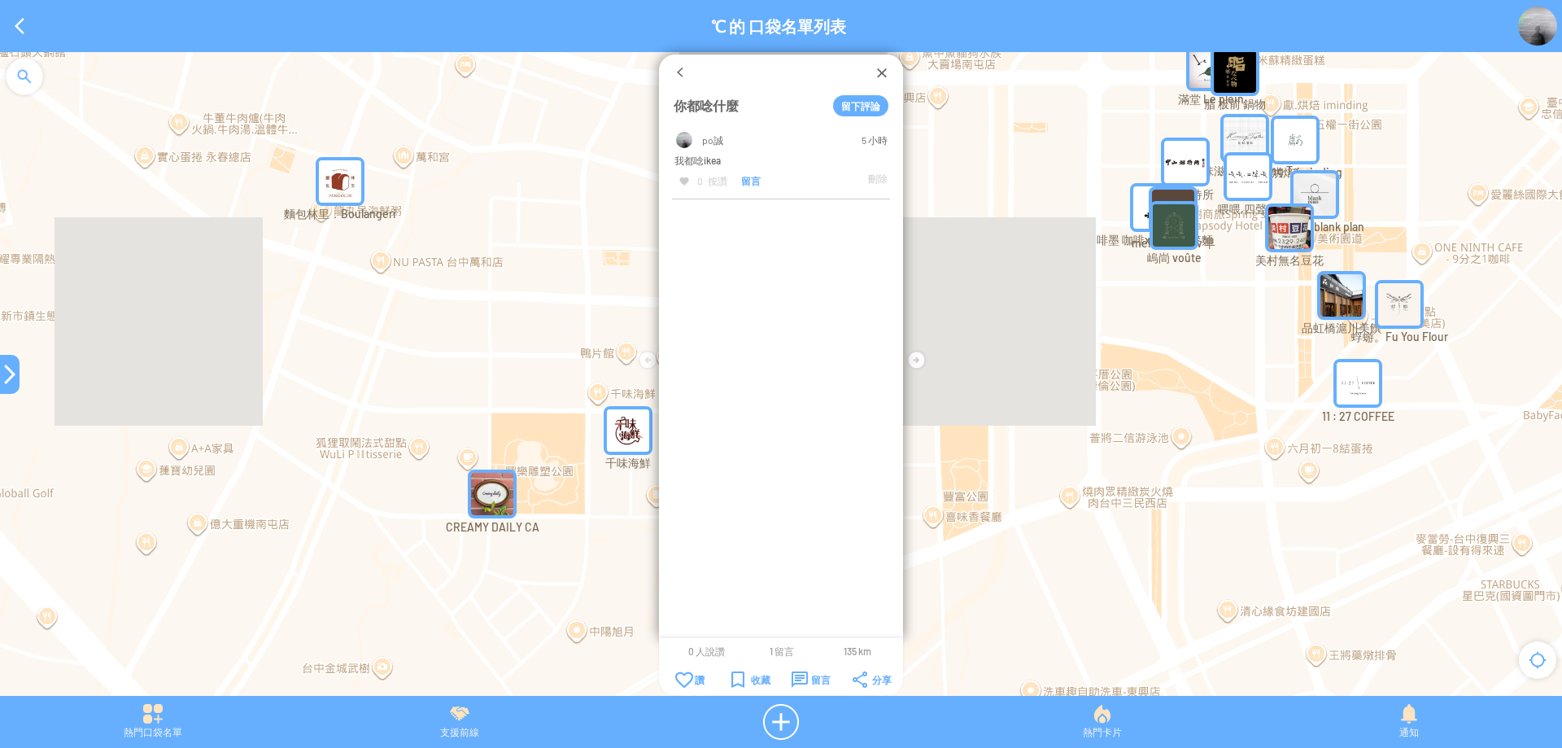
click at [868, 79] on div at bounding box center [780, 72] width 185 height 16
click at [877, 71] on div at bounding box center [882, 72] width 16 height 16
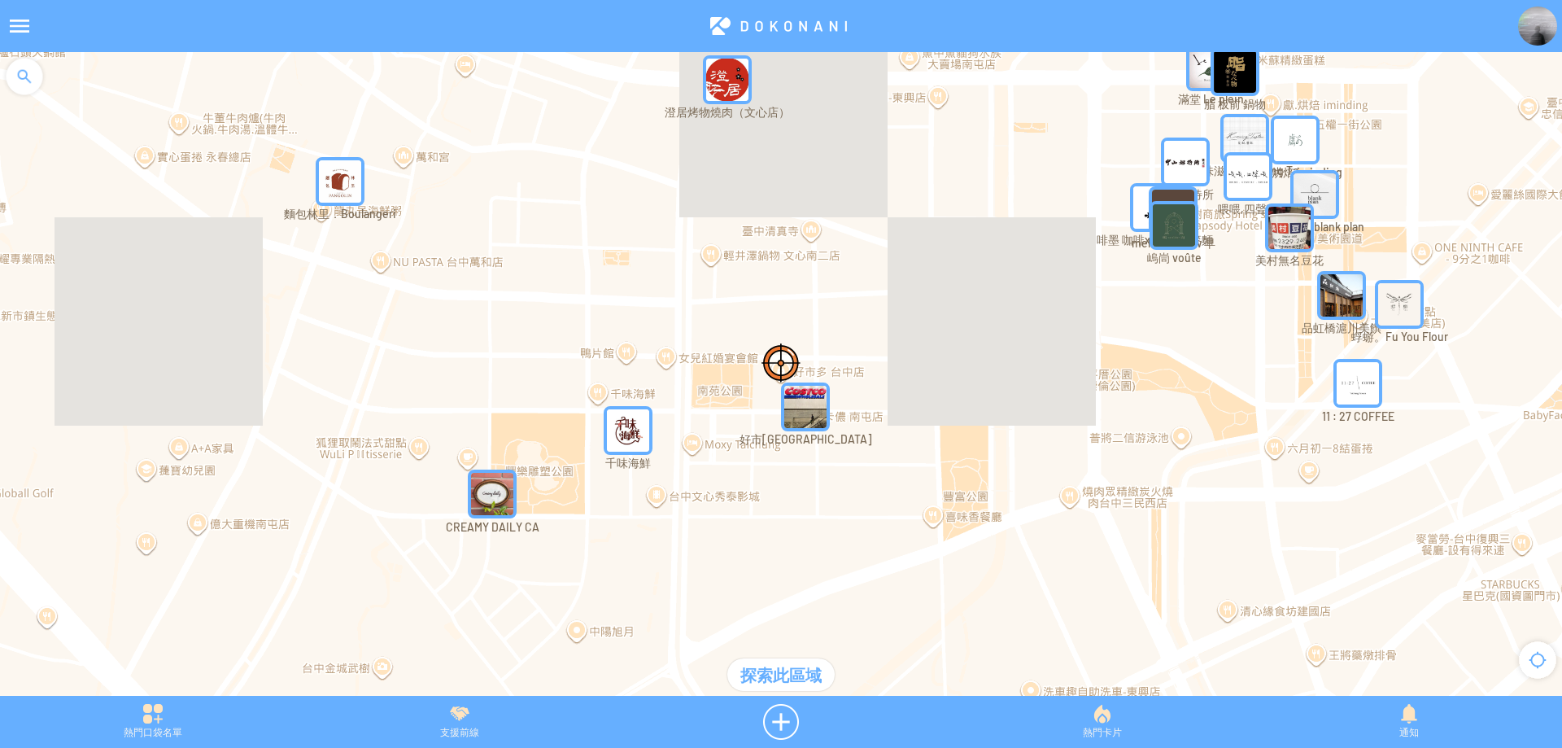
click at [1531, 37] on img at bounding box center [1537, 26] width 39 height 39
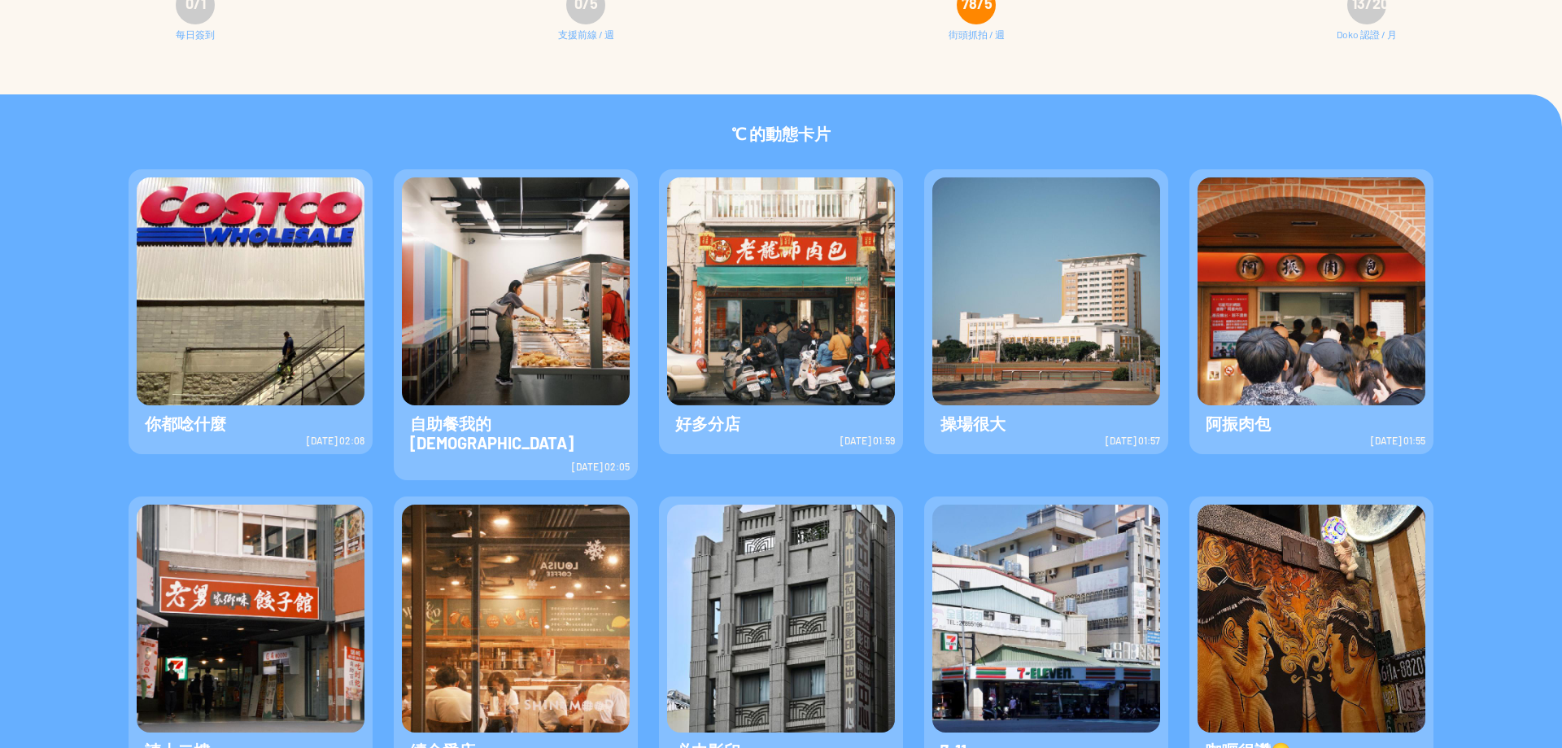
scroll to position [351, 0]
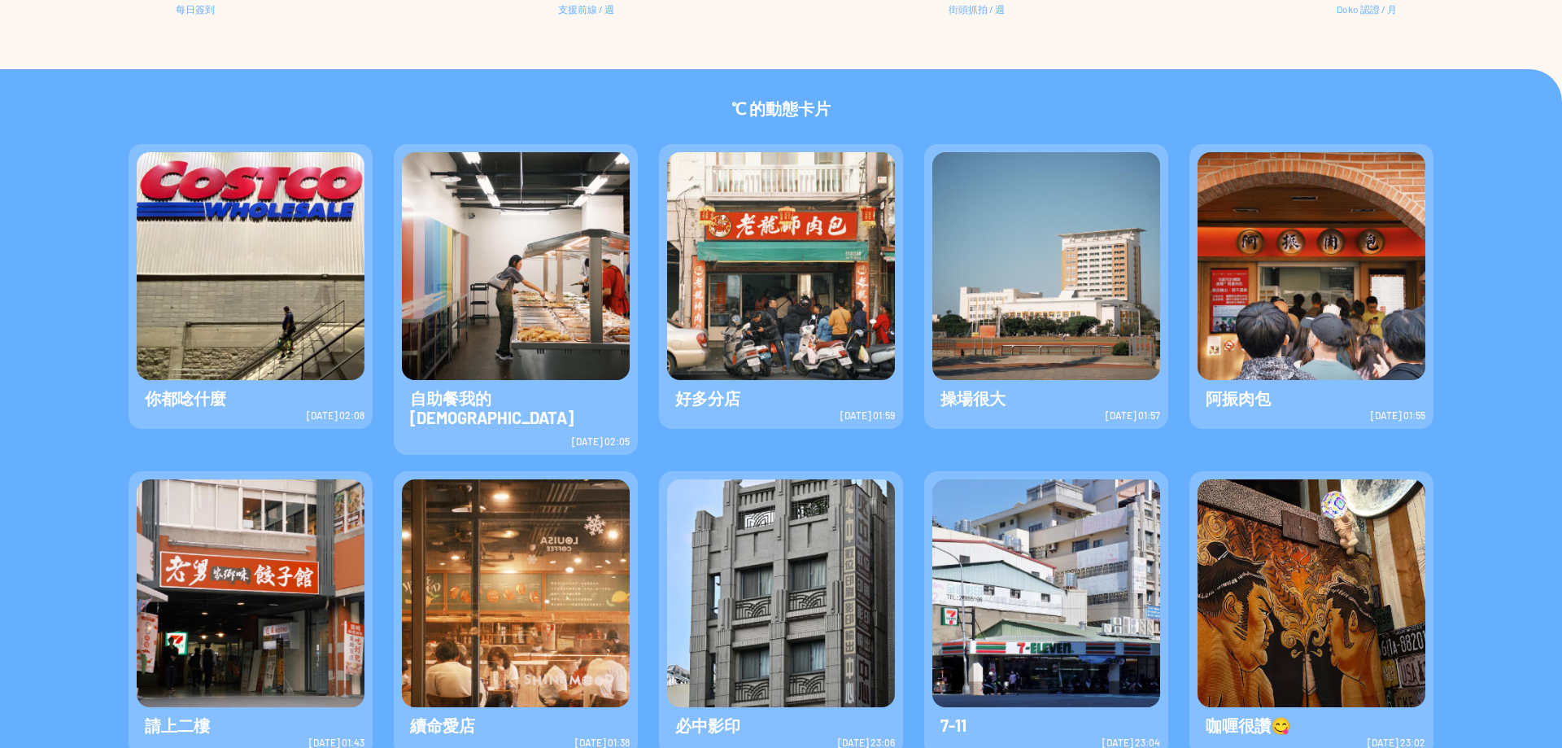
click at [696, 497] on img at bounding box center [781, 593] width 228 height 228
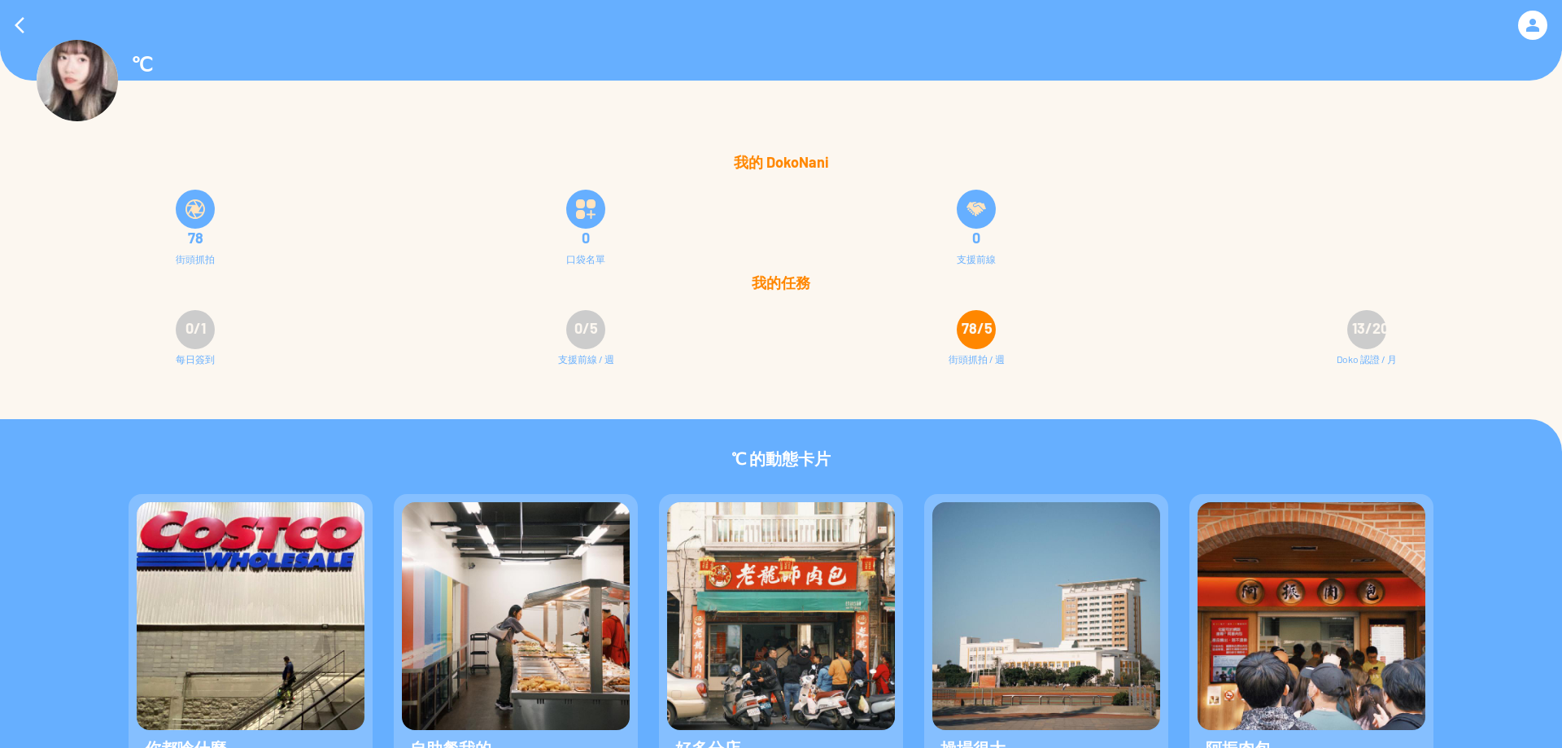
scroll to position [0, 0]
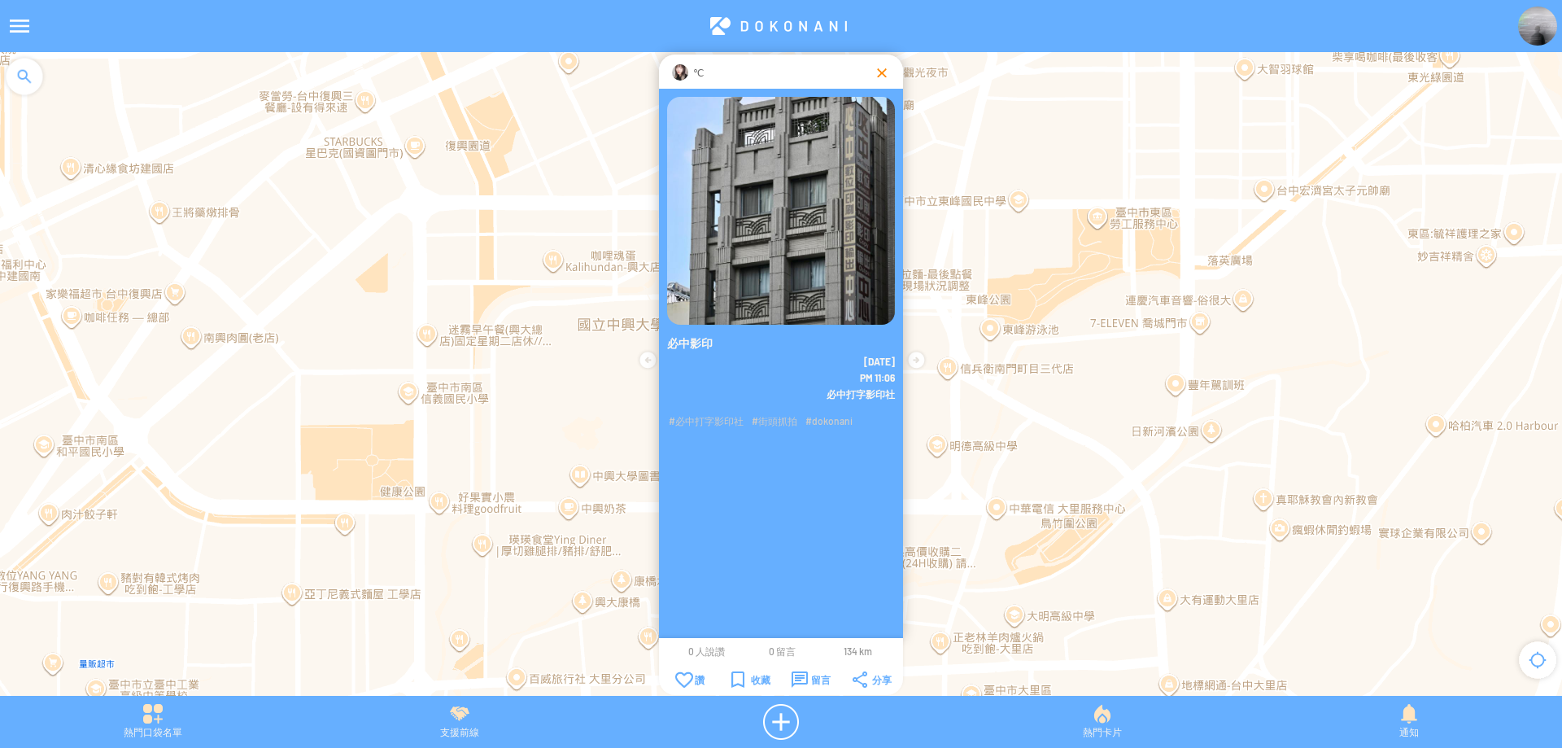
click at [879, 71] on div at bounding box center [882, 72] width 16 height 16
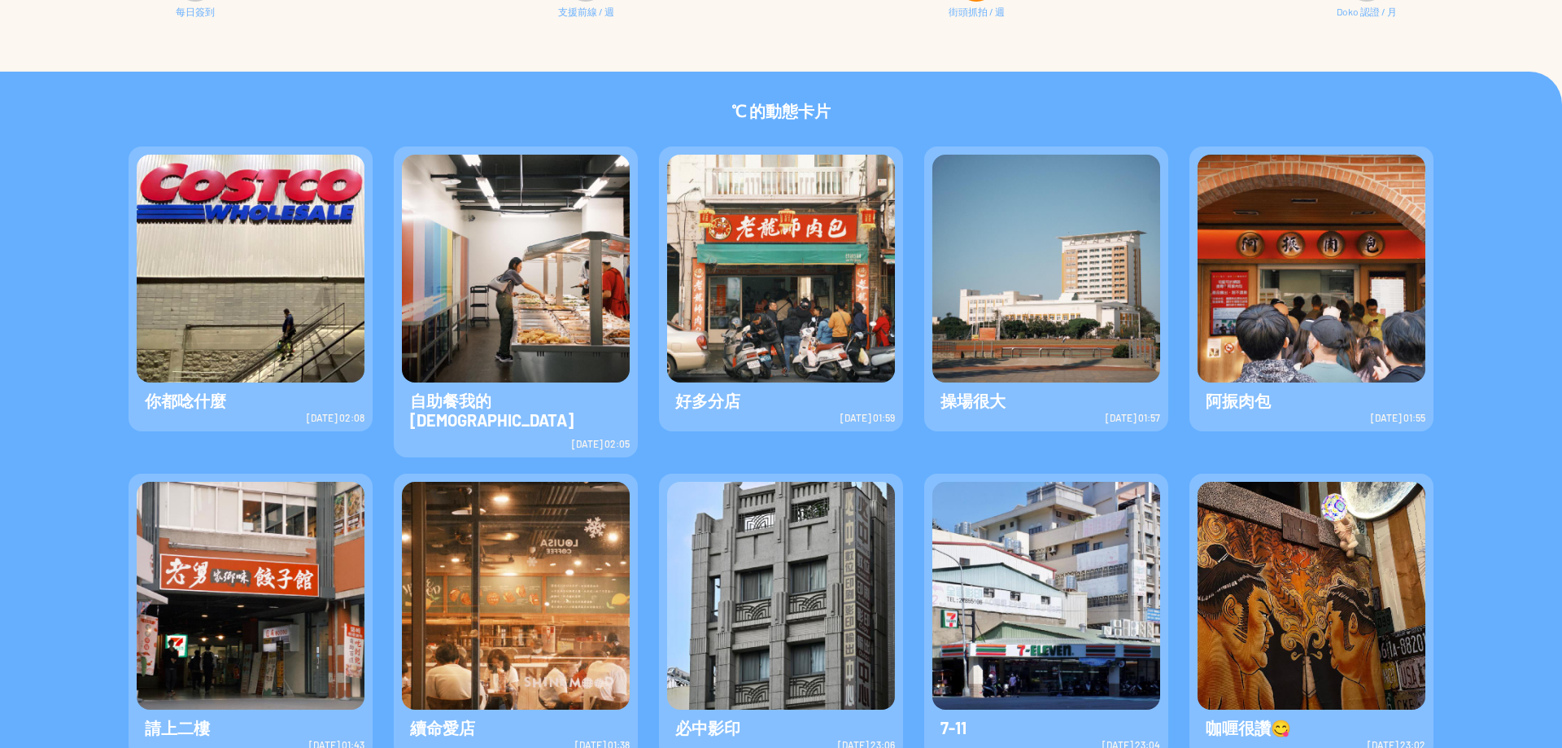
scroll to position [351, 0]
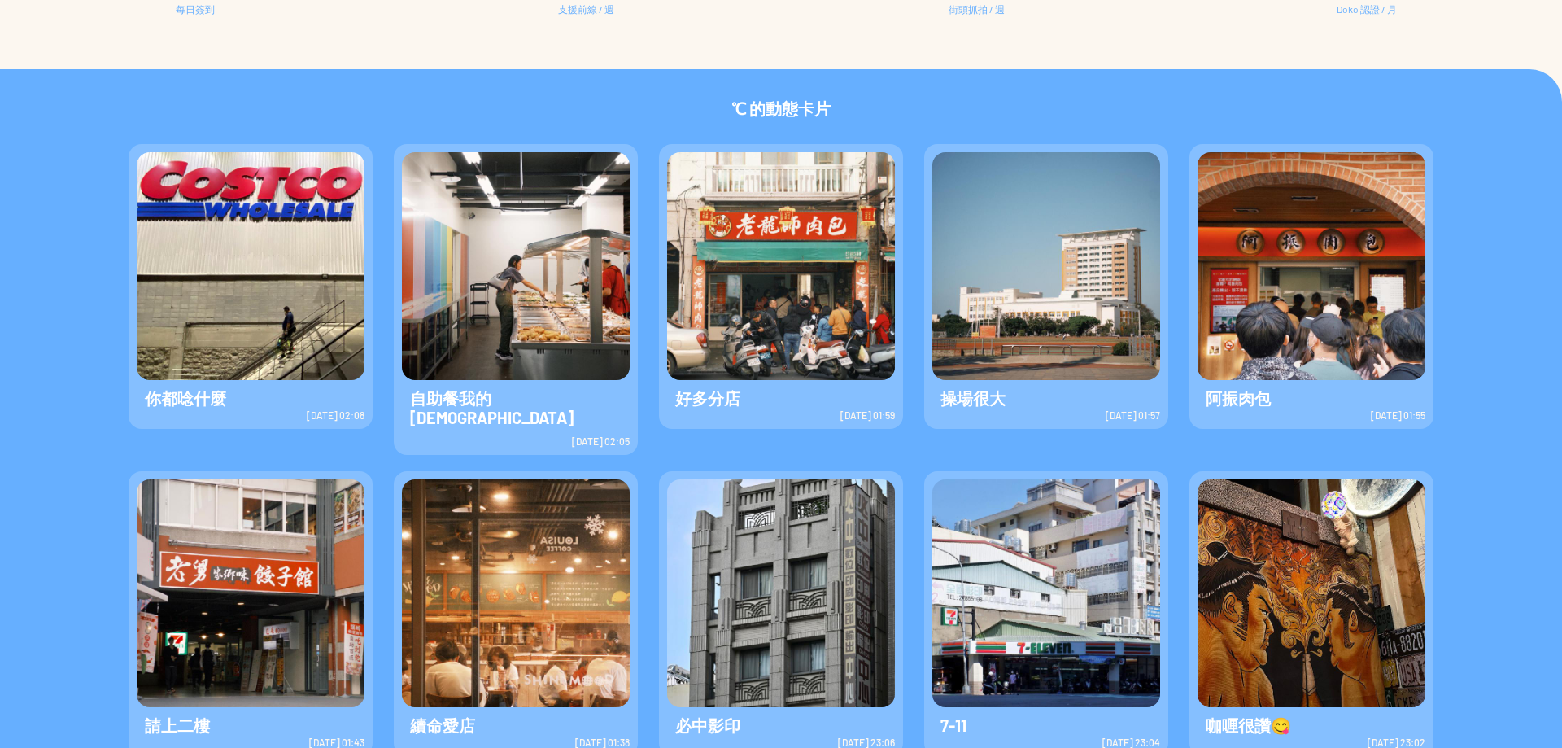
click at [1316, 550] on img at bounding box center [1312, 593] width 228 height 228
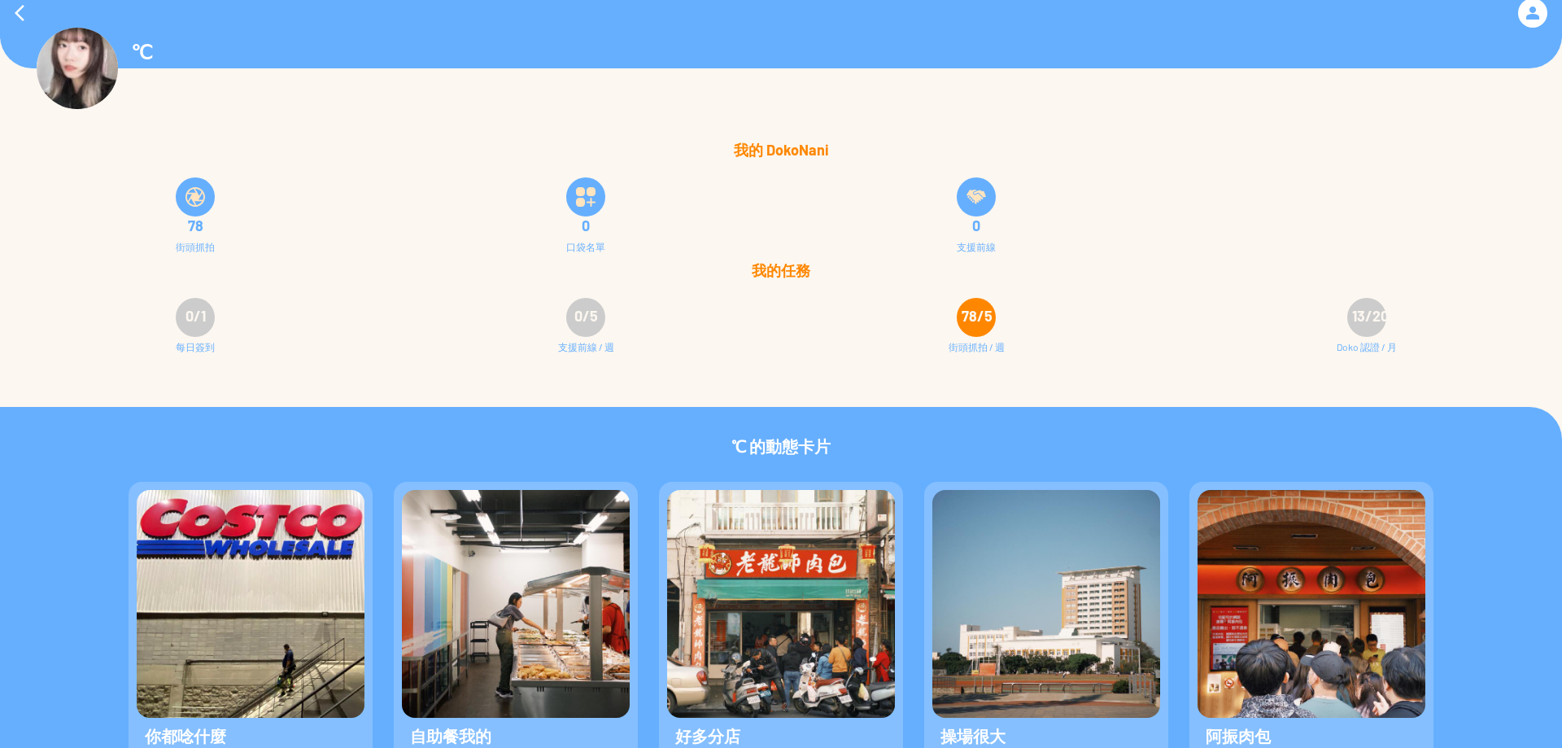
scroll to position [0, 0]
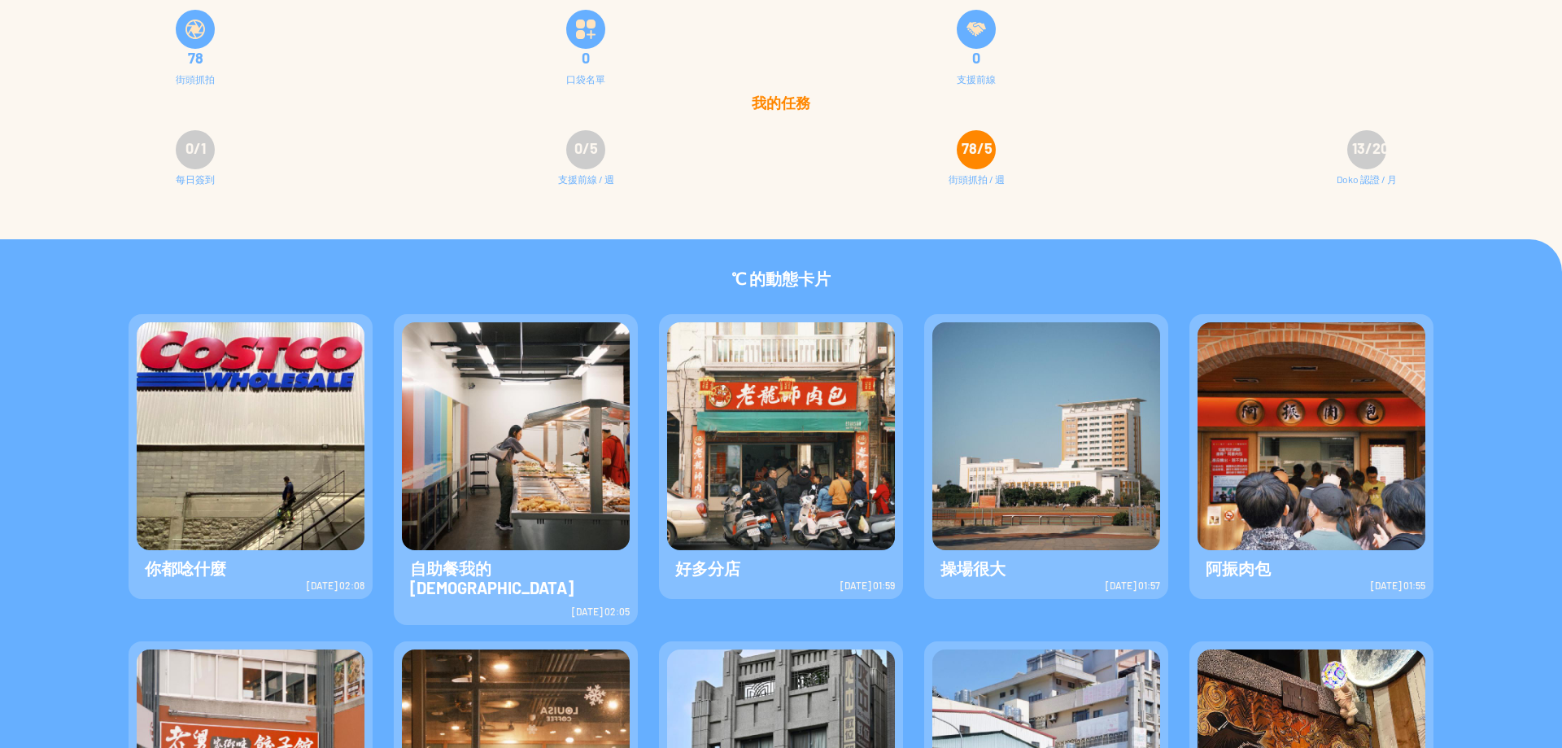
scroll to position [351, 0]
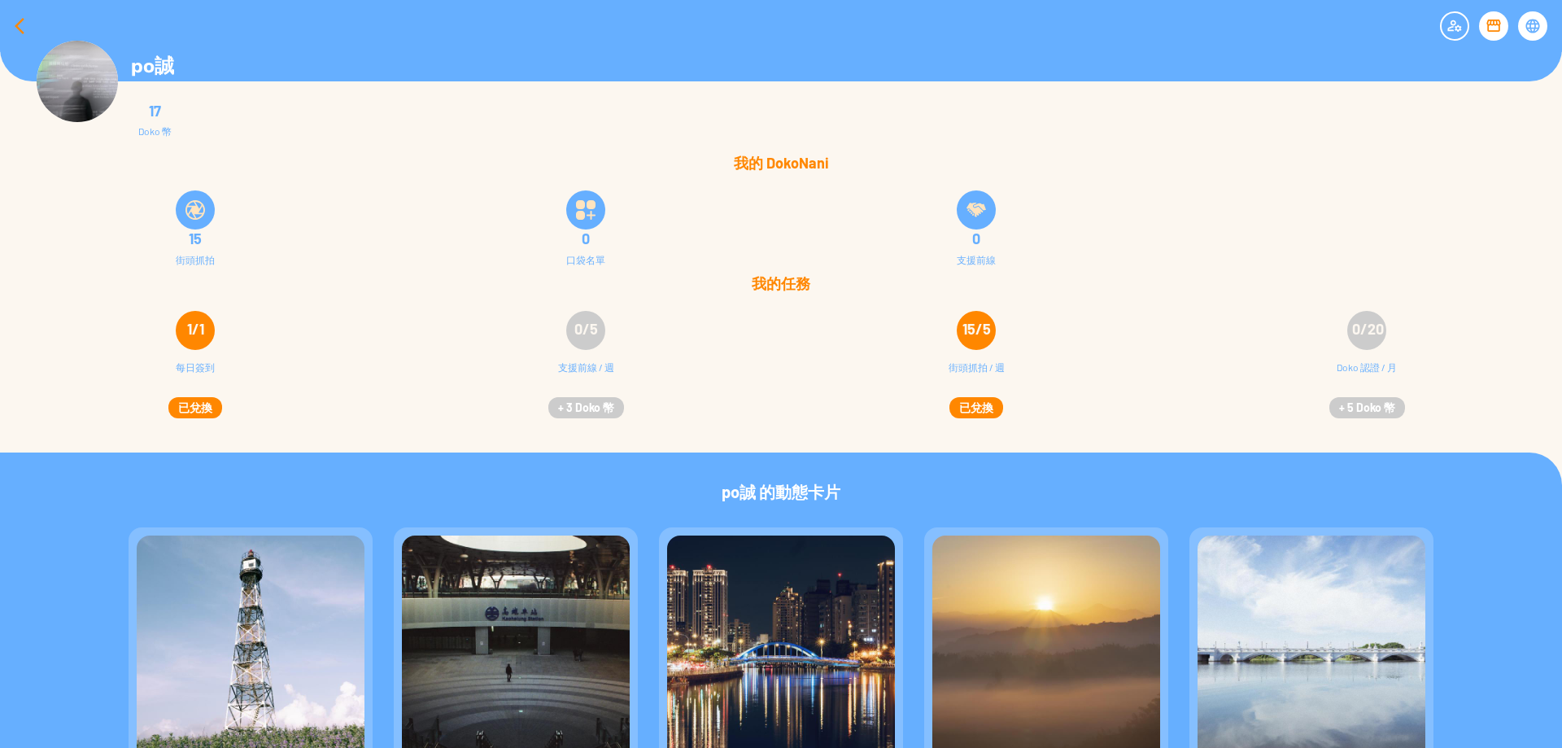
click at [23, 22] on div at bounding box center [19, 26] width 39 height 39
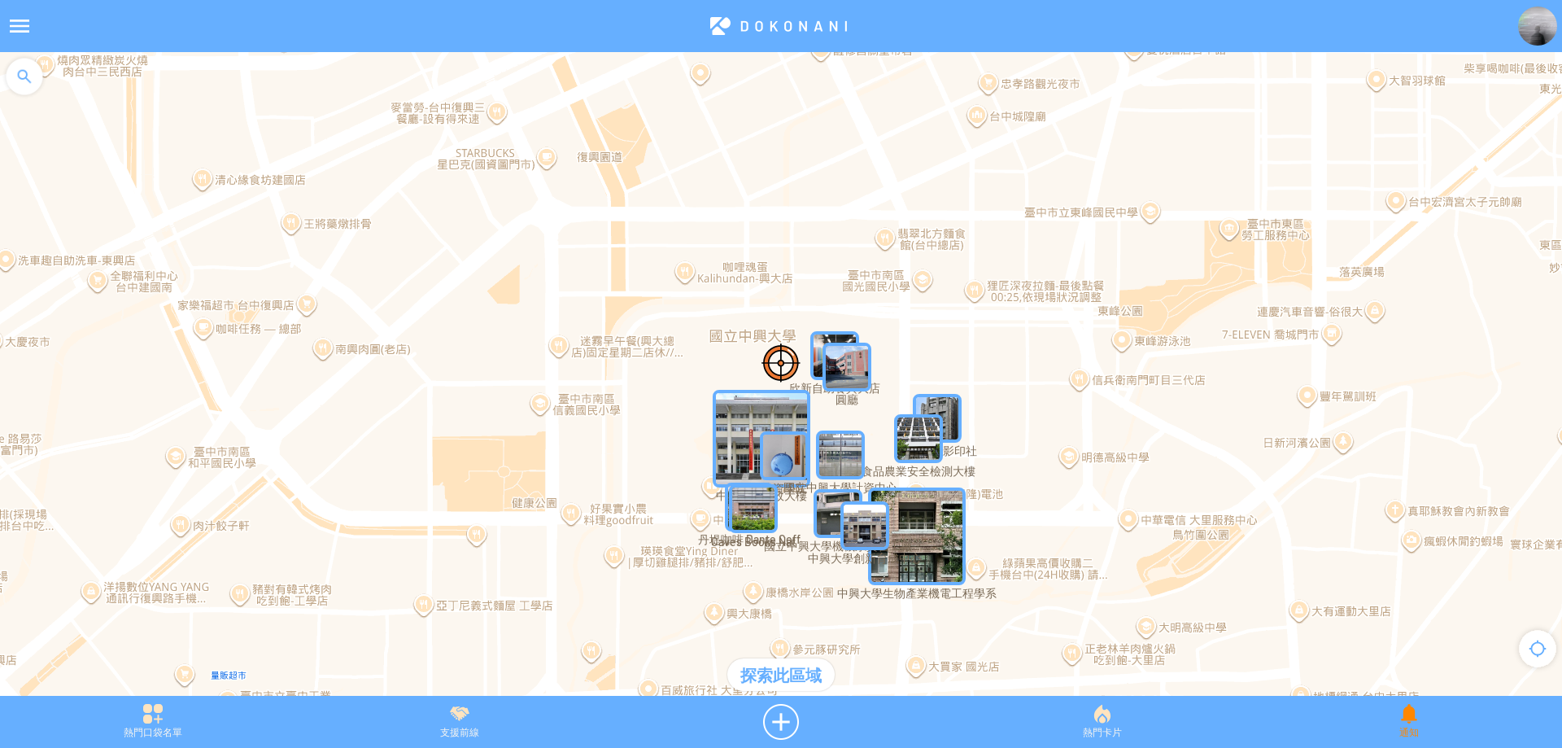
click at [1409, 731] on div "通知" at bounding box center [1409, 722] width 306 height 36
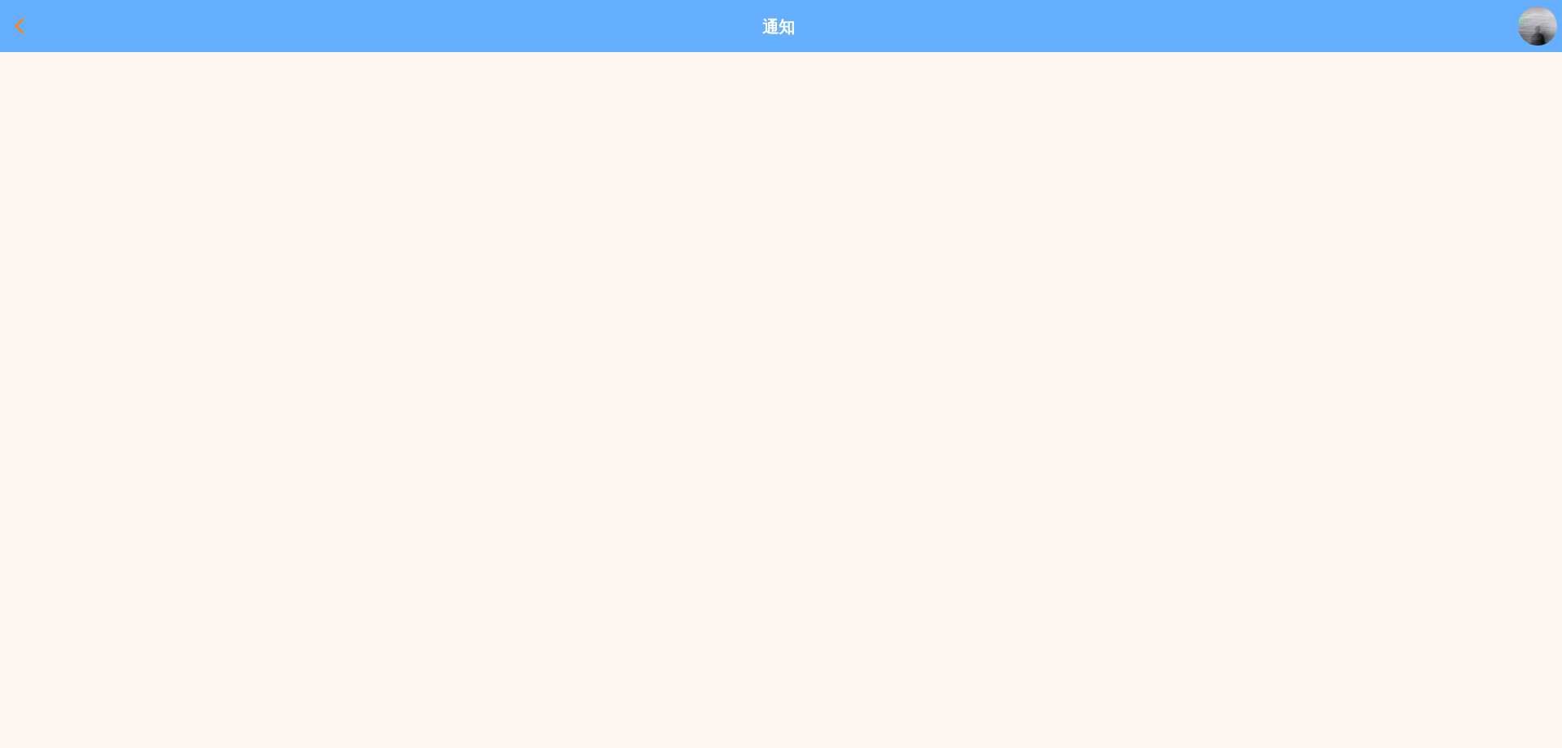
click at [10, 20] on div at bounding box center [19, 26] width 39 height 39
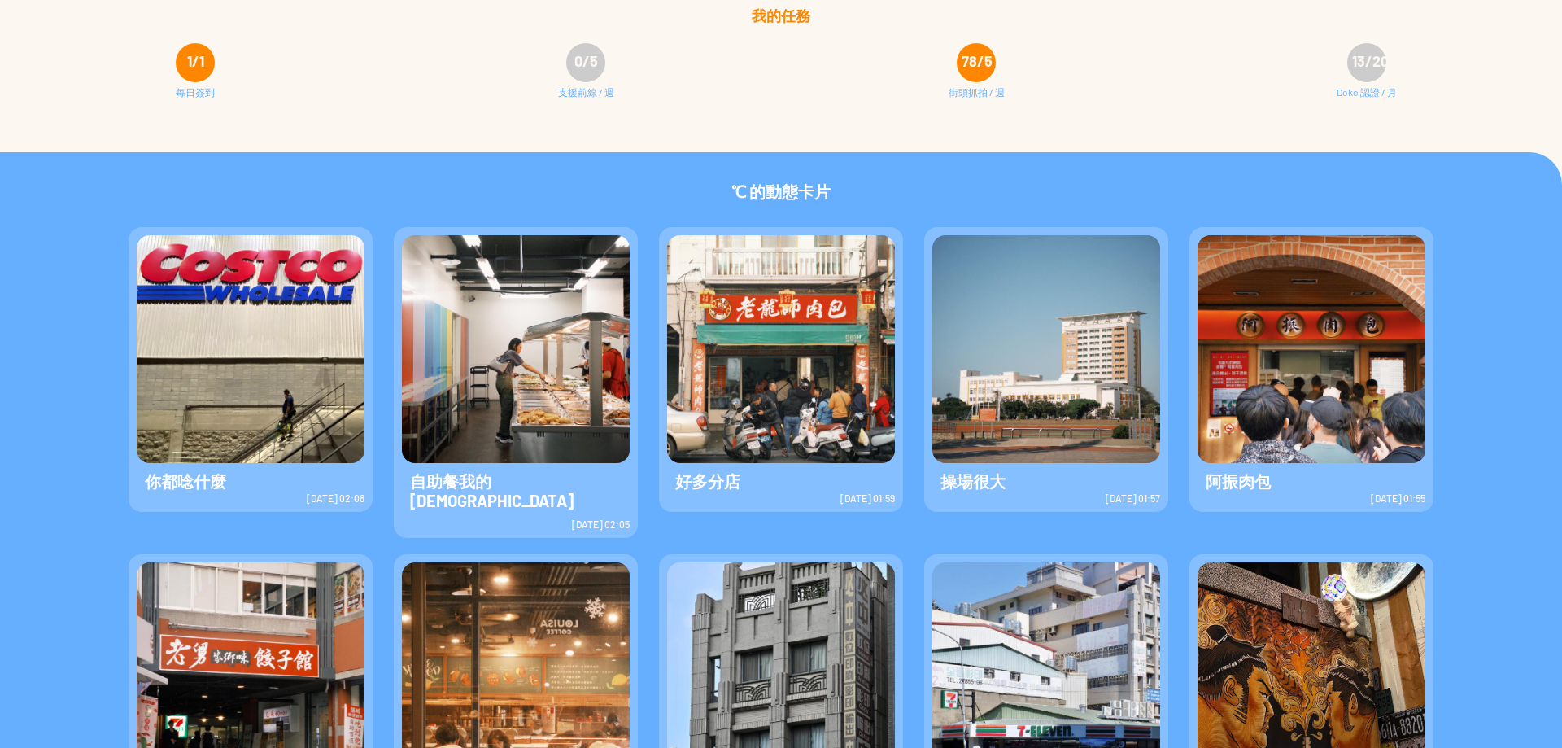
scroll to position [325, 0]
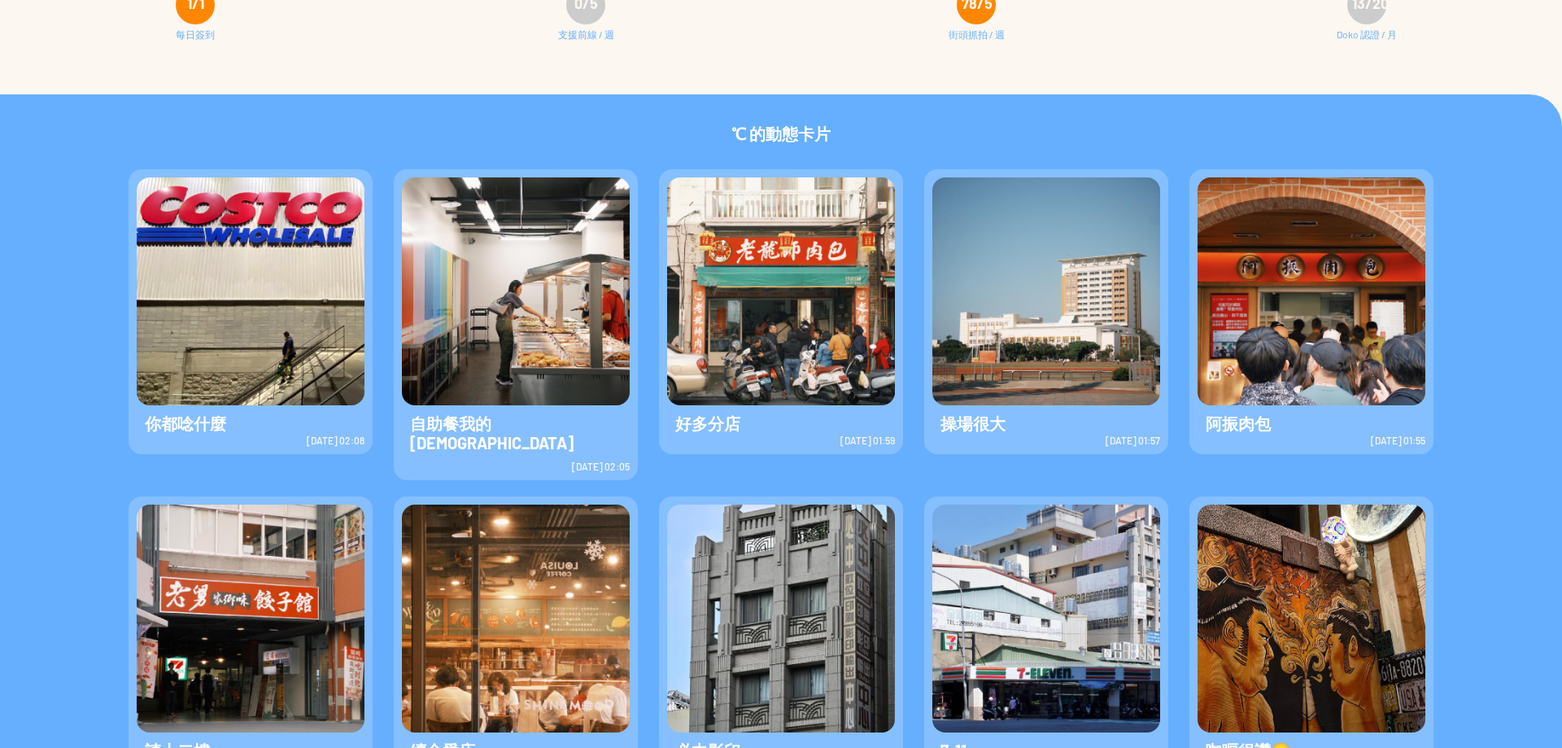
click at [277, 316] on img at bounding box center [251, 291] width 228 height 228
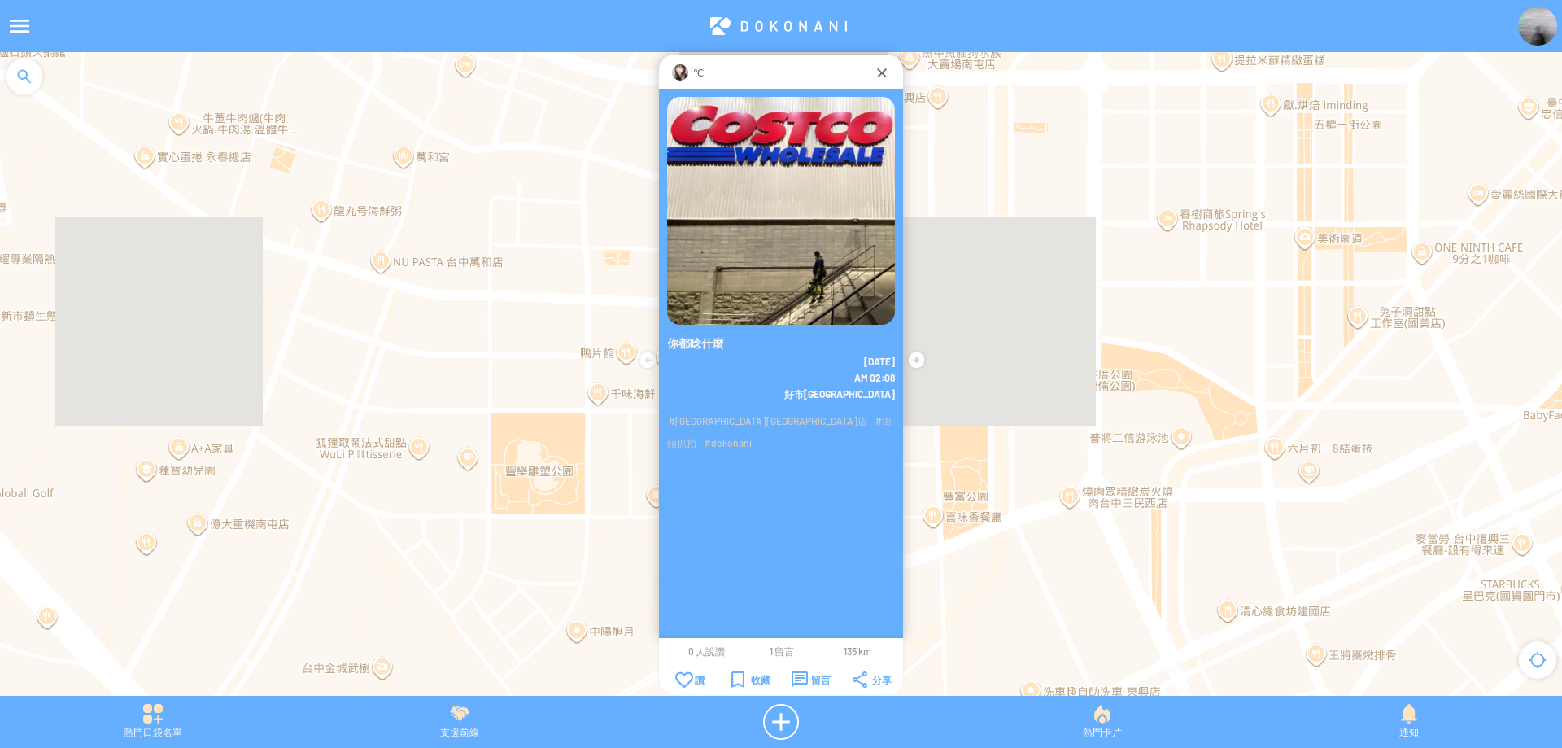
click at [781, 652] on span "1 留言" at bounding box center [782, 650] width 24 height 11
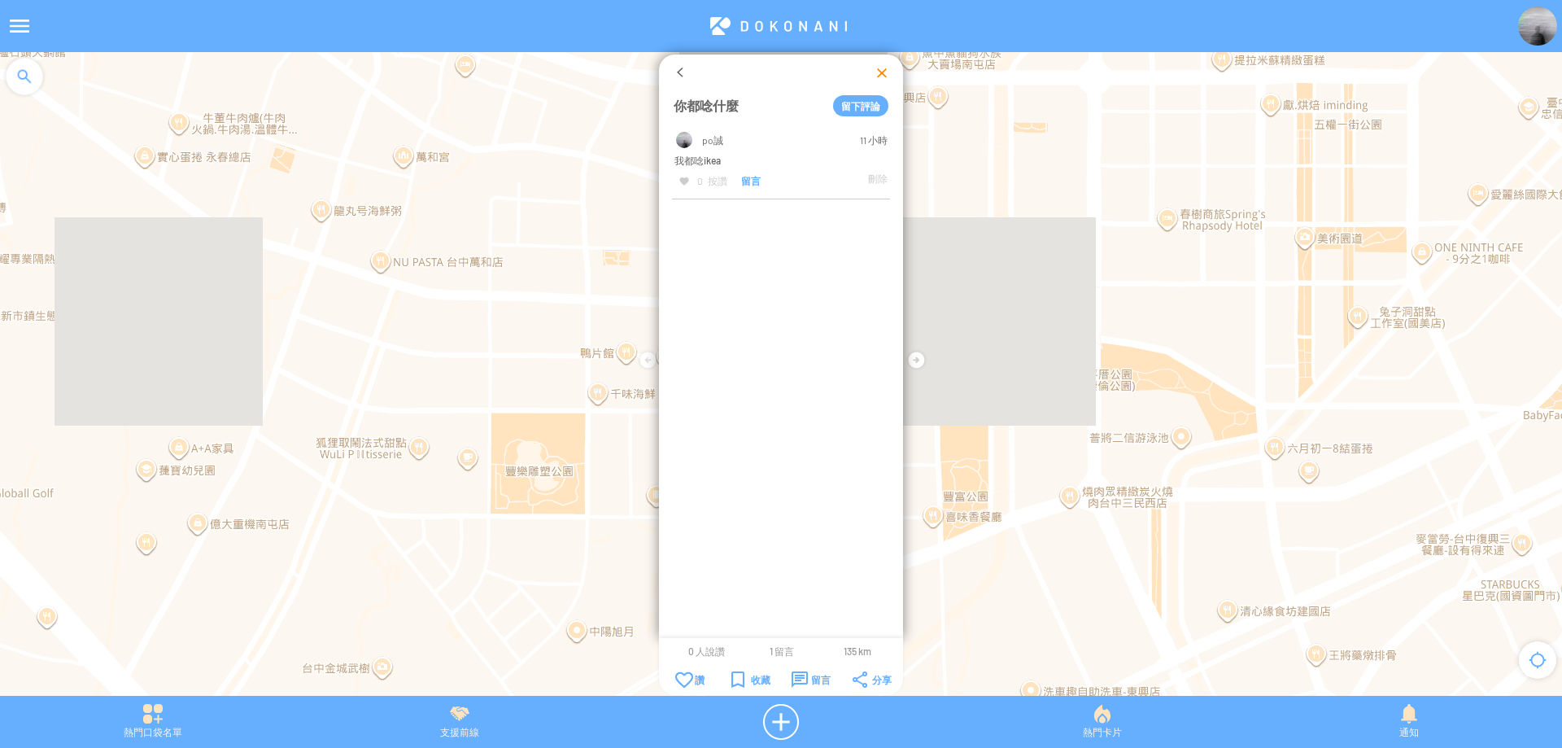
click at [875, 72] on div at bounding box center [882, 72] width 16 height 16
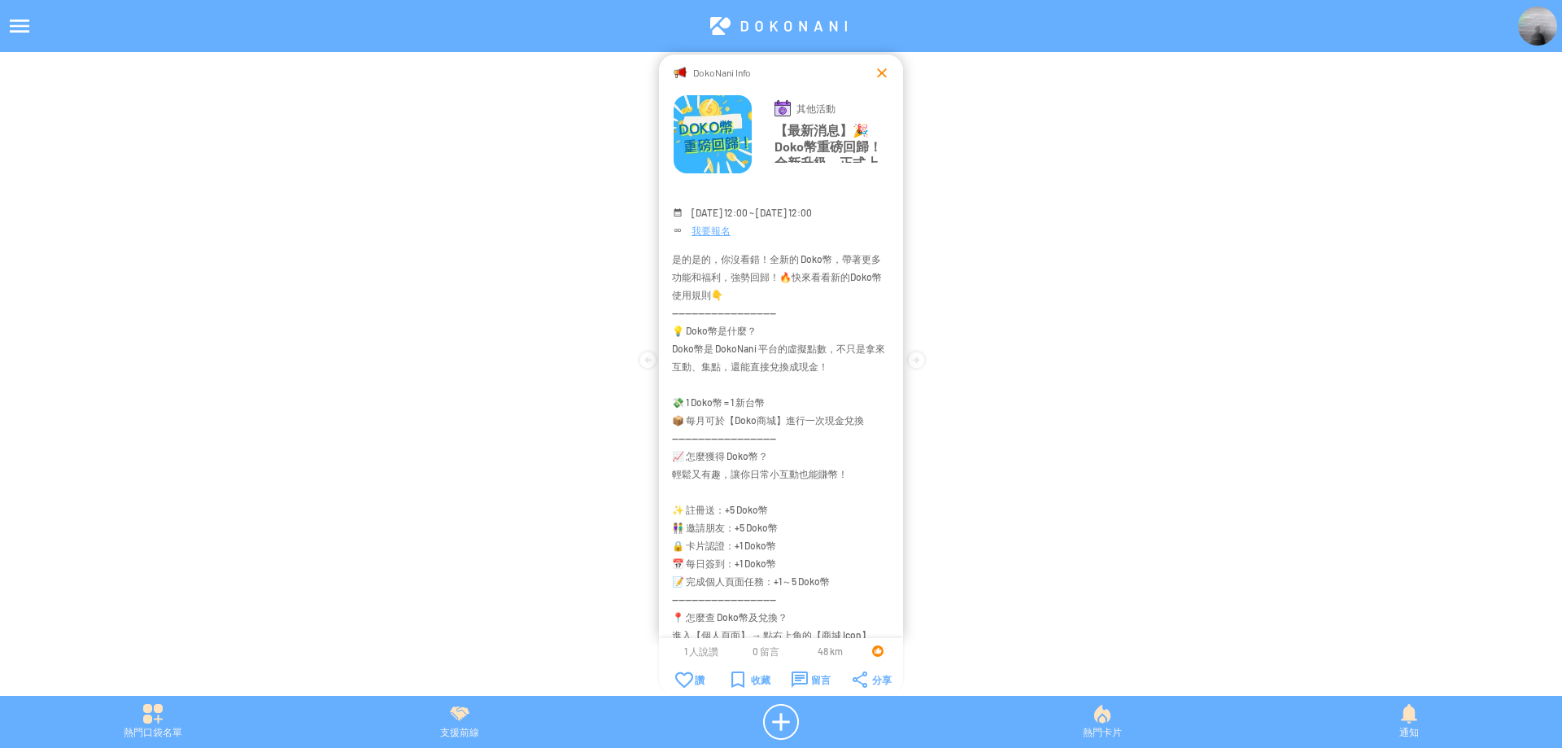
click at [879, 76] on div at bounding box center [882, 72] width 16 height 16
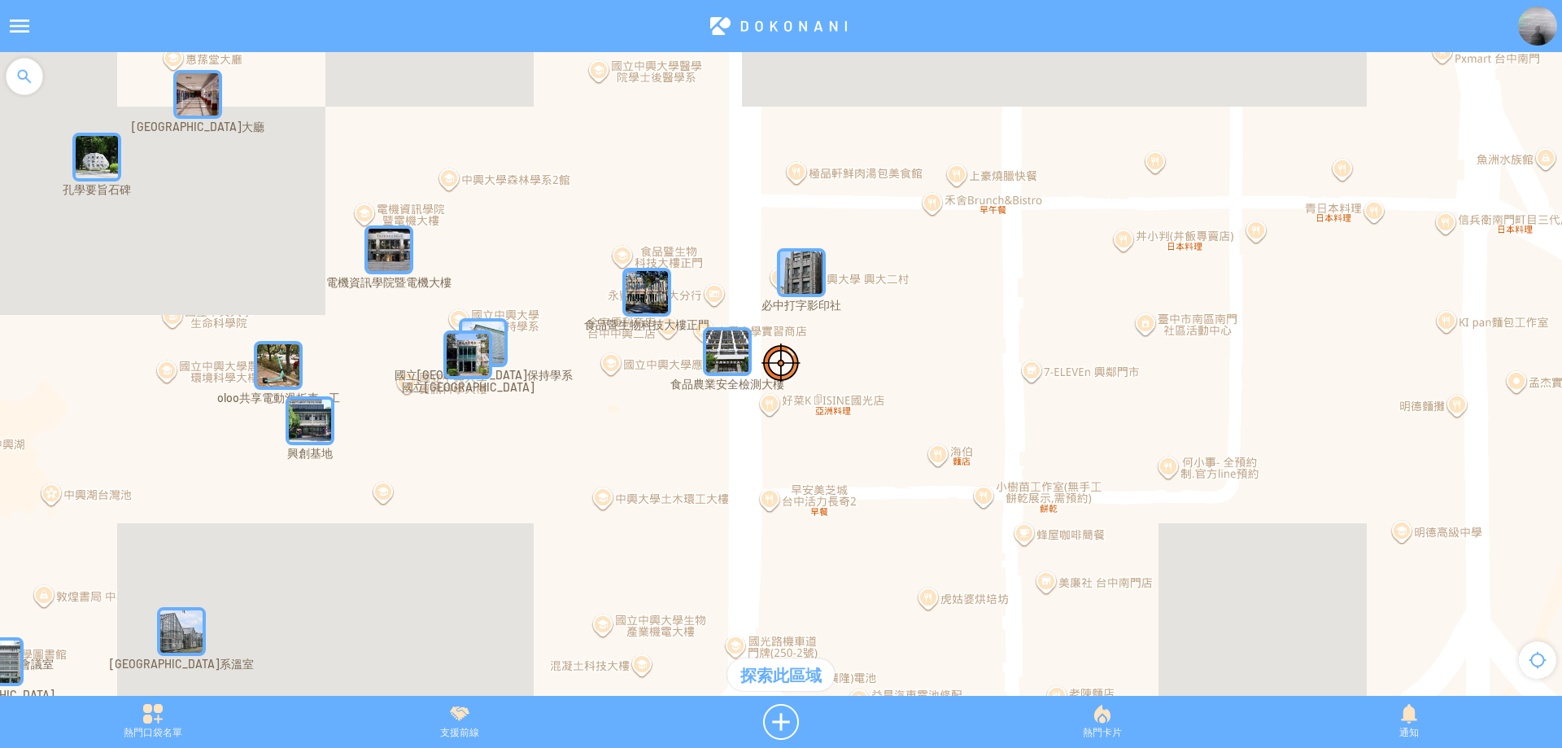
click at [807, 282] on img "fw7ydhQDynJMapIcon" at bounding box center [801, 272] width 49 height 49
click at [807, 282] on img "fw7ydhQDynJMapIcon" at bounding box center [826, 297] width 98 height 98
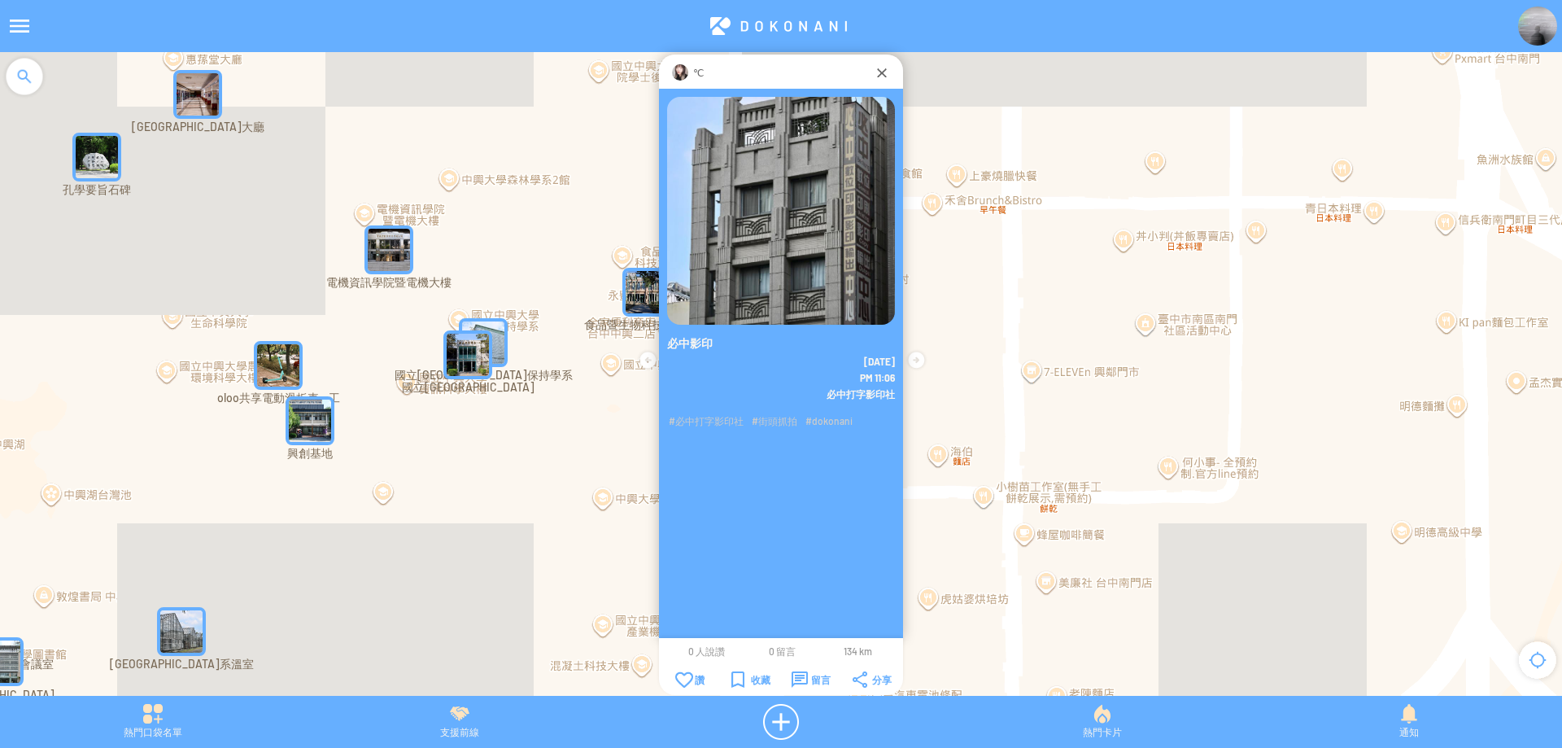
click at [981, 150] on div "若要瀏覽，請按箭頭鍵。" at bounding box center [781, 382] width 1562 height 660
click at [885, 78] on div at bounding box center [882, 72] width 16 height 16
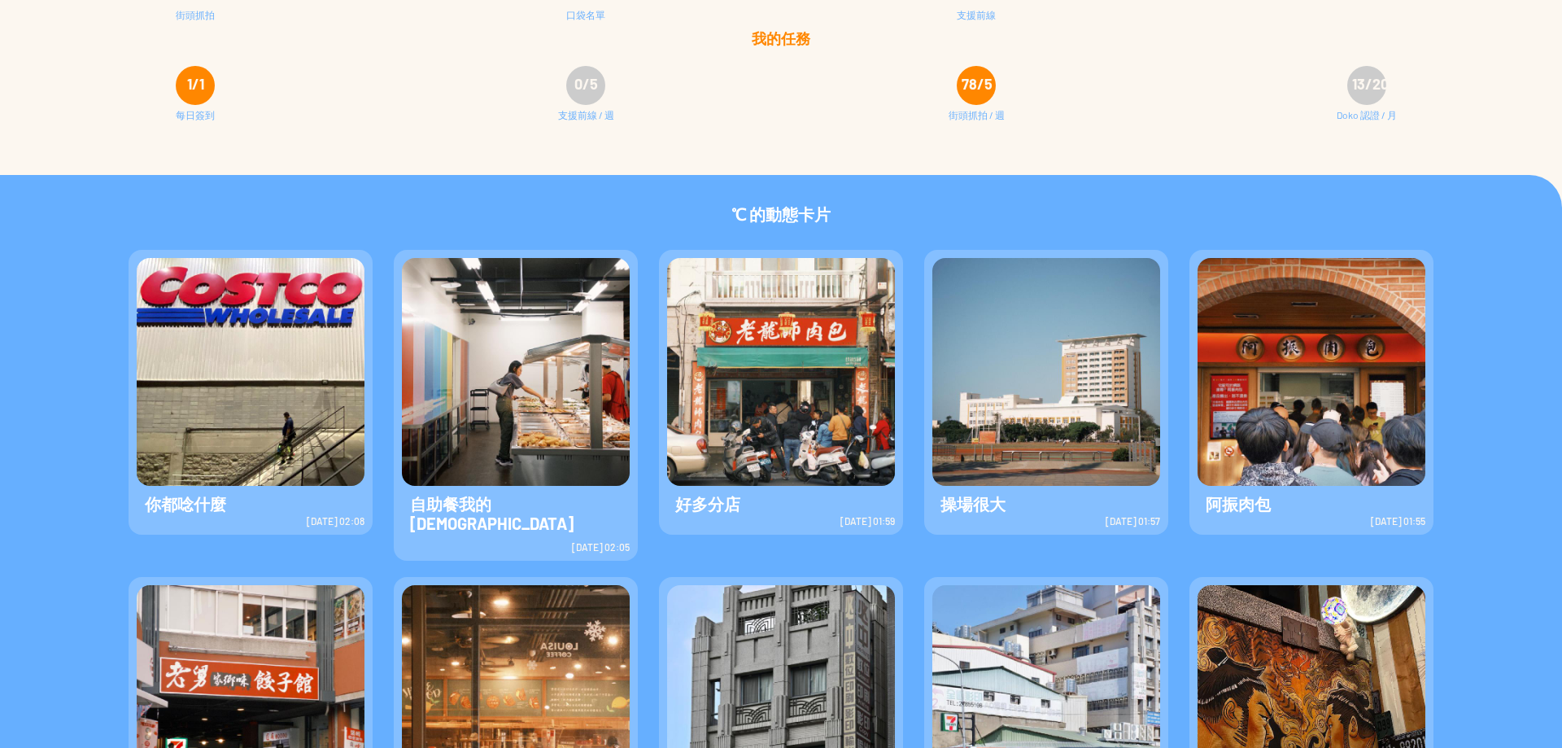
scroll to position [107, 0]
